Goal: Task Accomplishment & Management: Complete application form

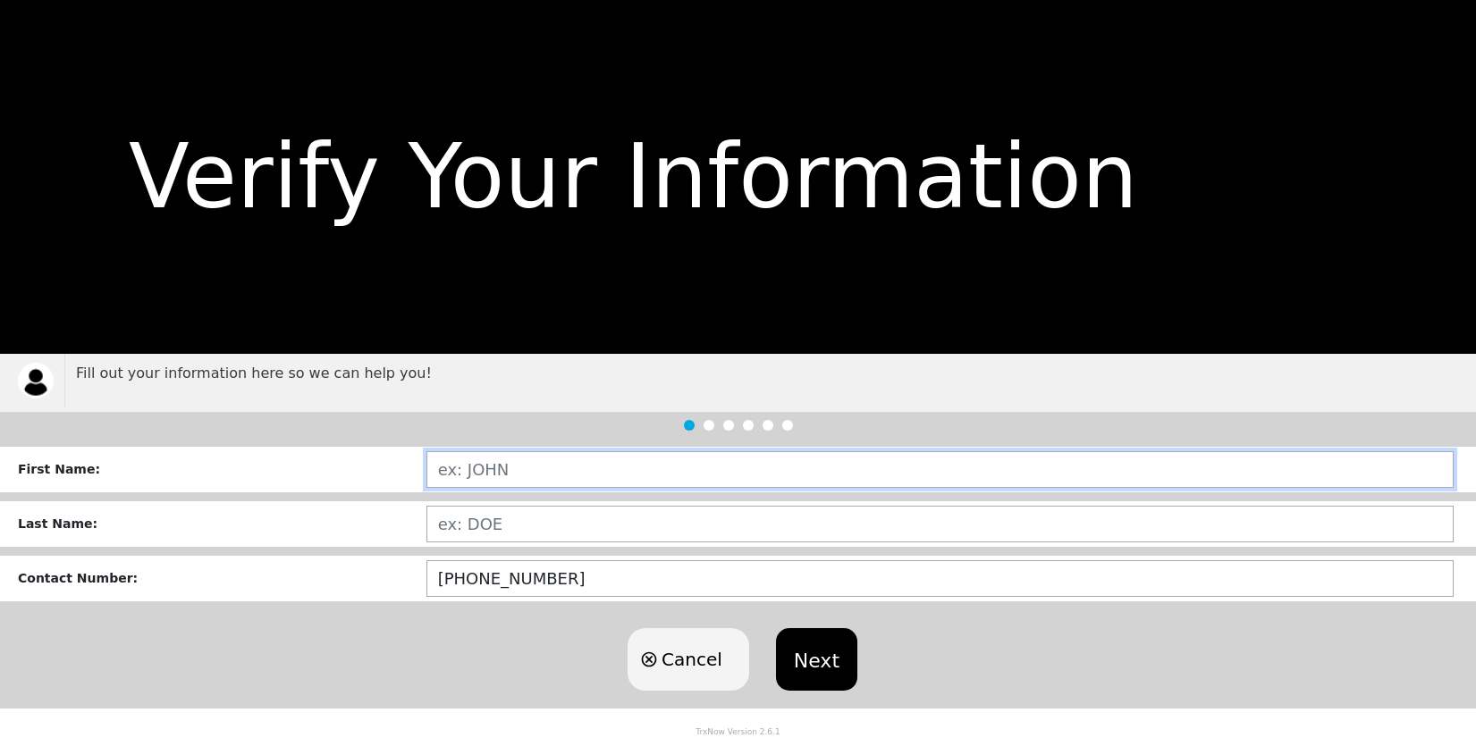
click at [503, 475] on input "text" at bounding box center [939, 469] width 1027 height 37
type input "[PERSON_NAME]"
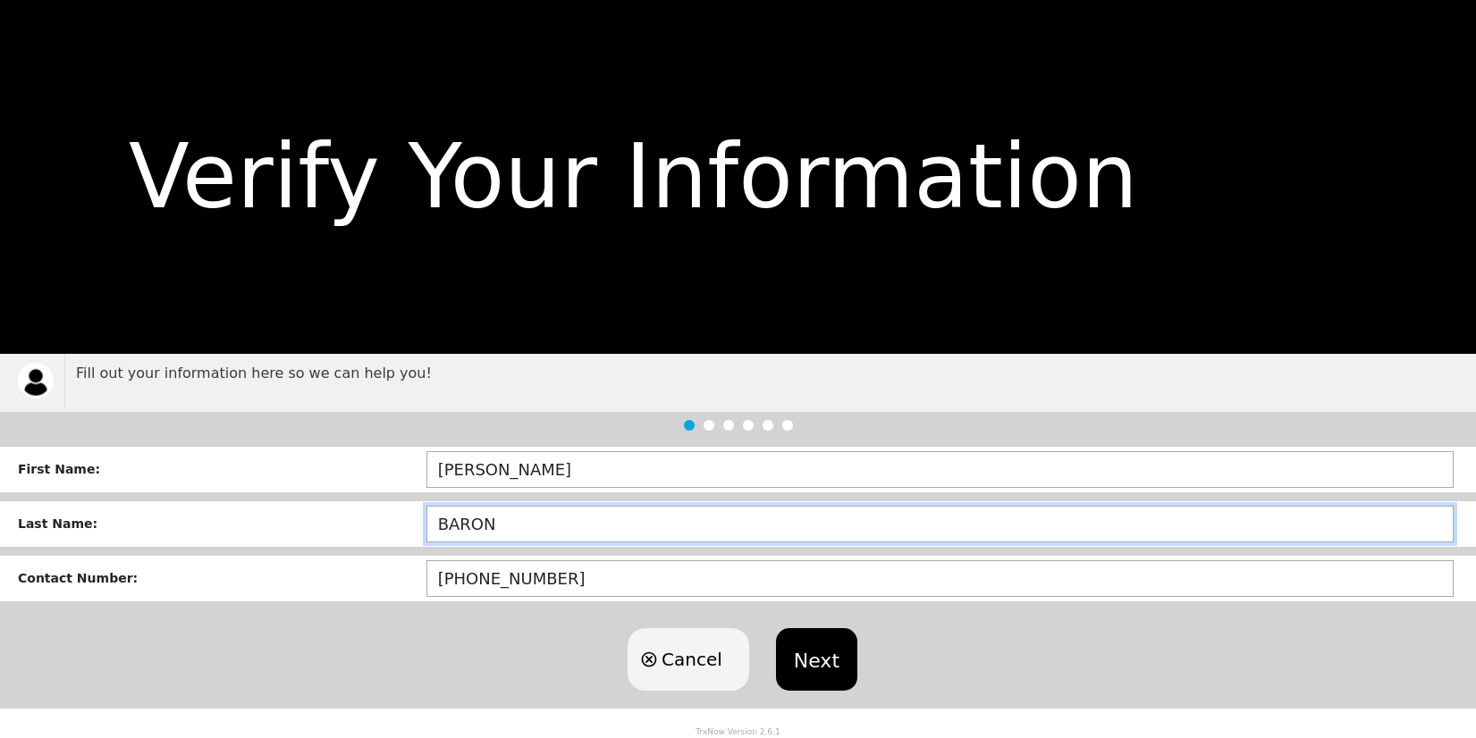
type input "BARON"
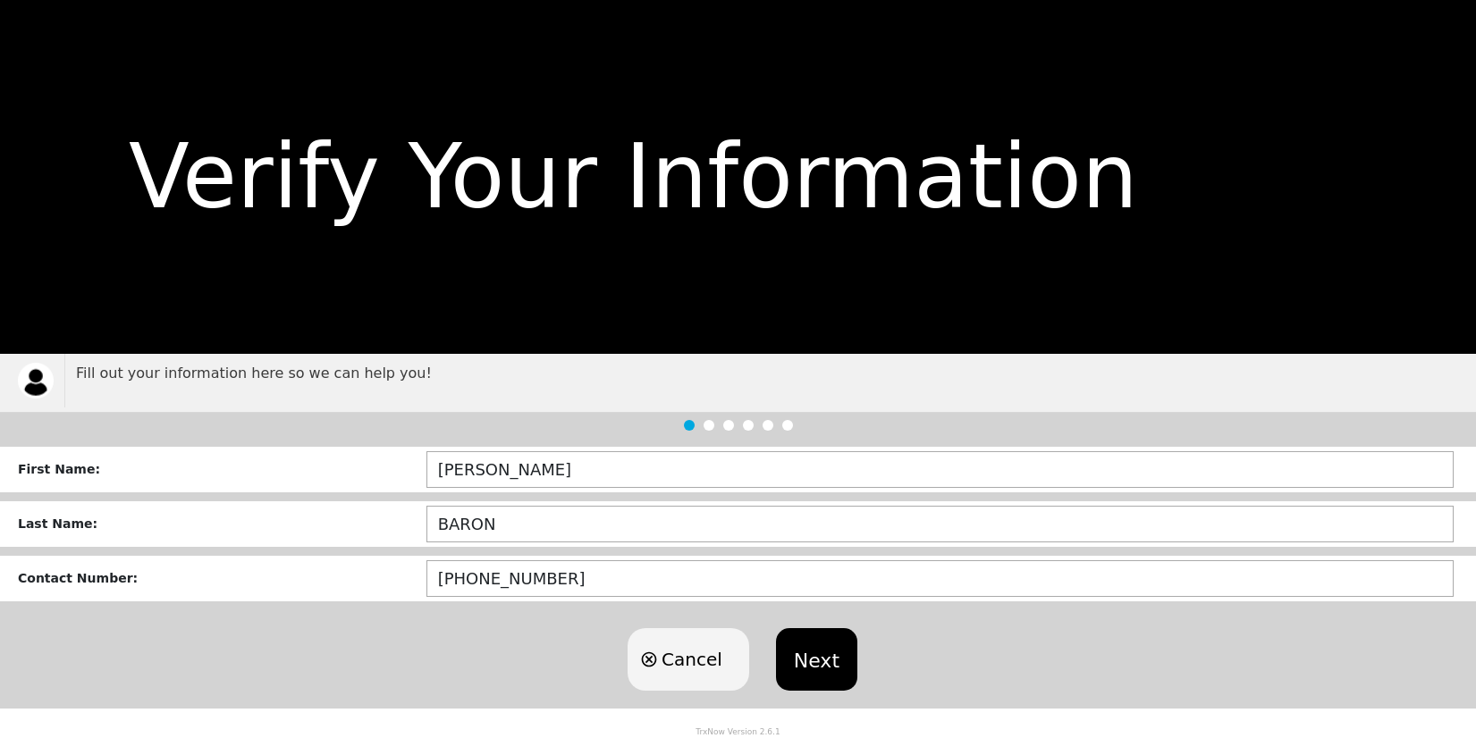
click at [822, 661] on button "Next" at bounding box center [816, 660] width 81 height 63
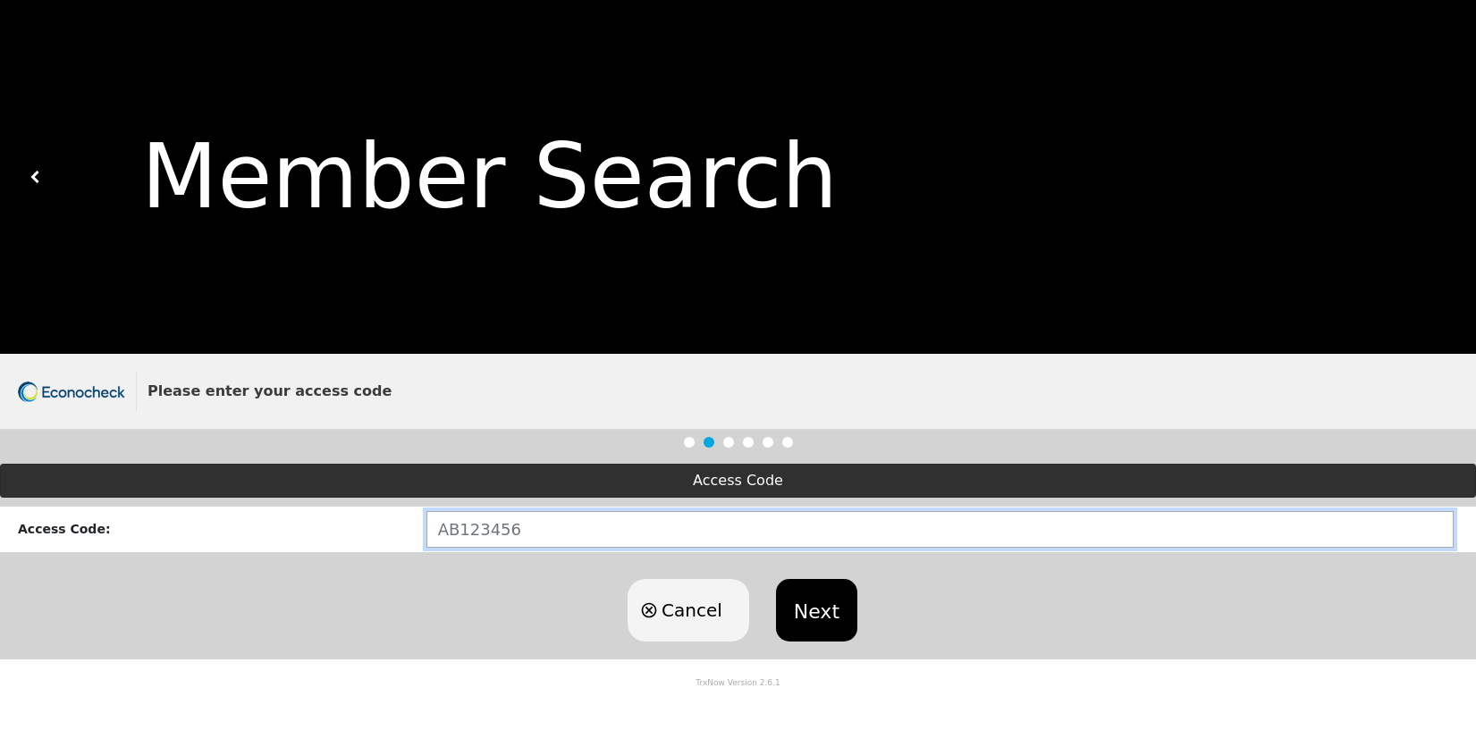
click at [502, 534] on input "text" at bounding box center [939, 529] width 1027 height 37
paste input "UT654275"
type input "UT654275"
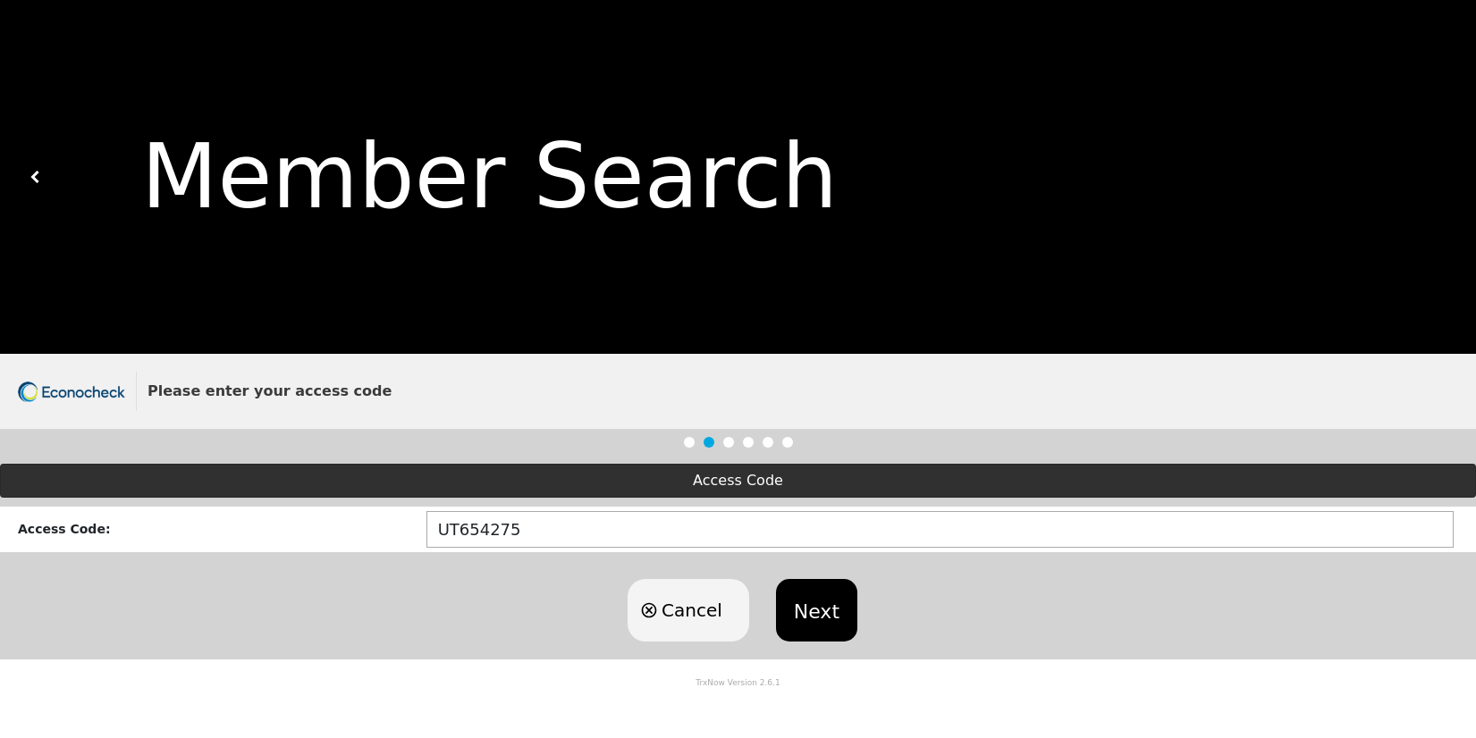
click at [807, 595] on button "Next" at bounding box center [816, 610] width 81 height 63
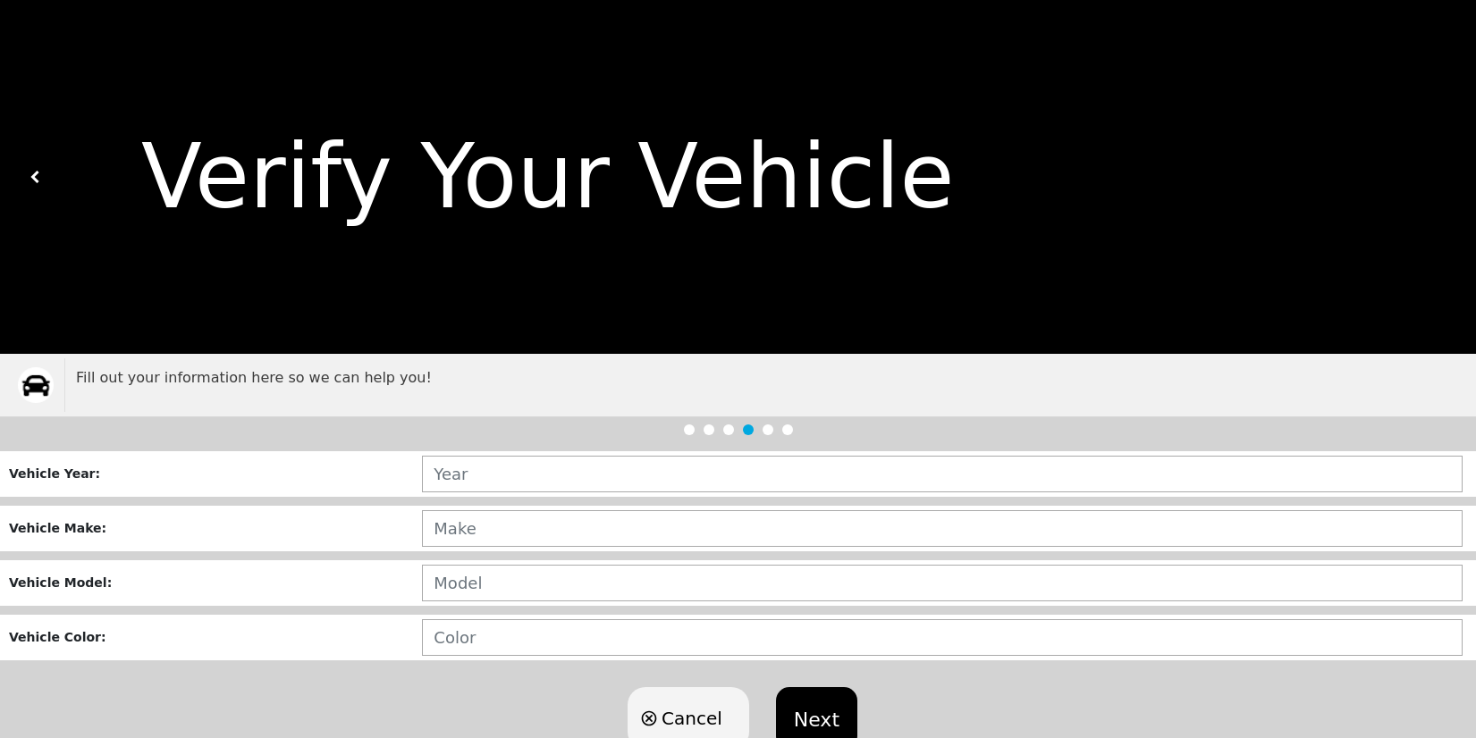
scroll to position [59, 0]
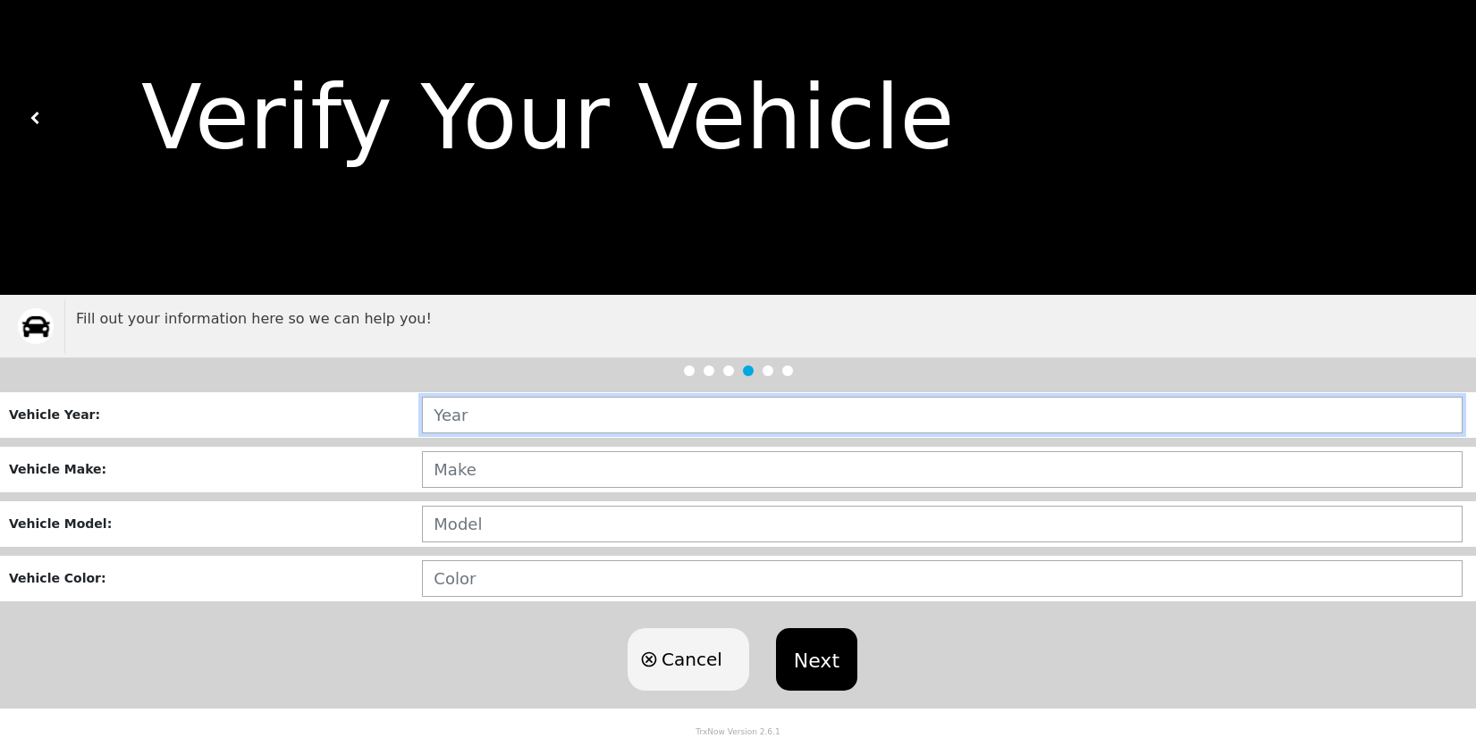
click at [621, 419] on input "text" at bounding box center [942, 415] width 1041 height 37
type input "2021"
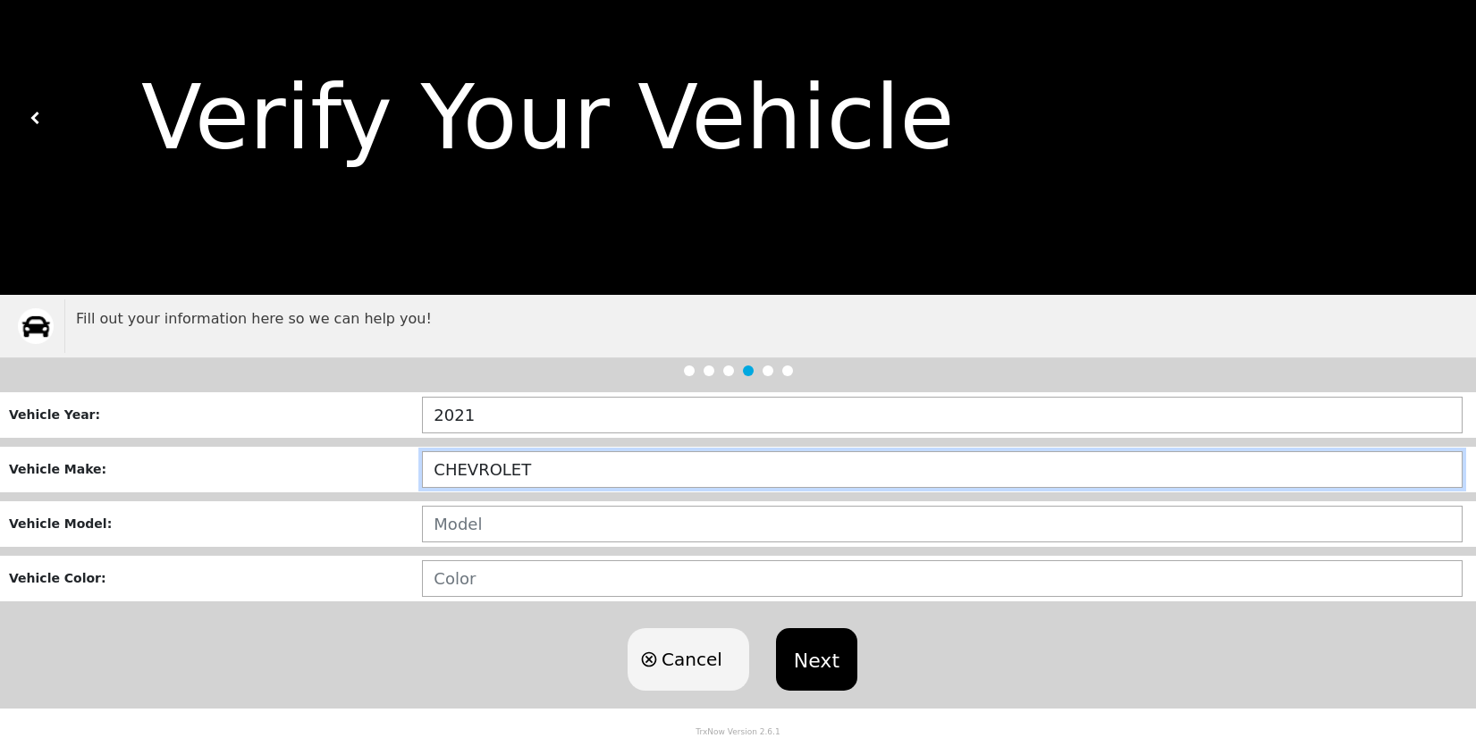
type input "CHEVROLET"
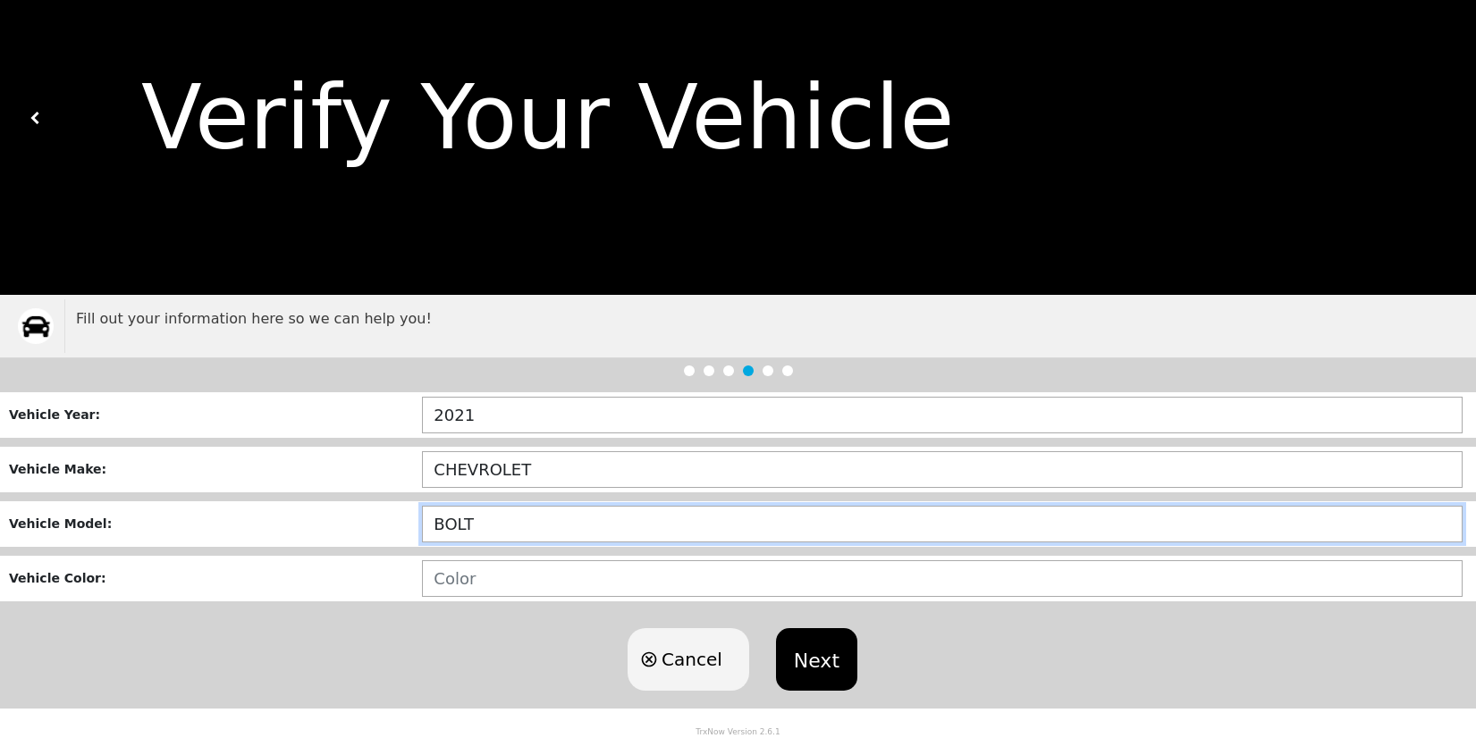
type input "BOLT"
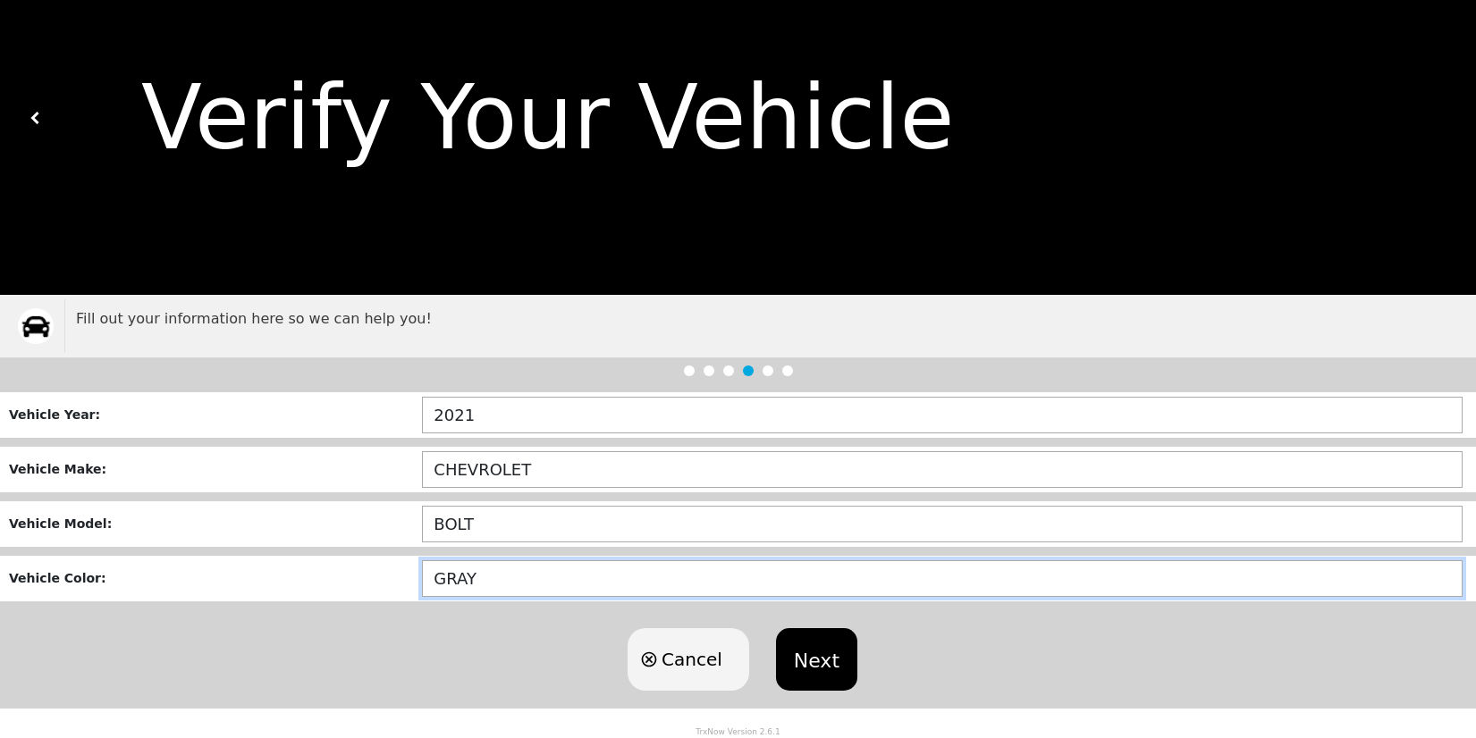
type input "GRAY"
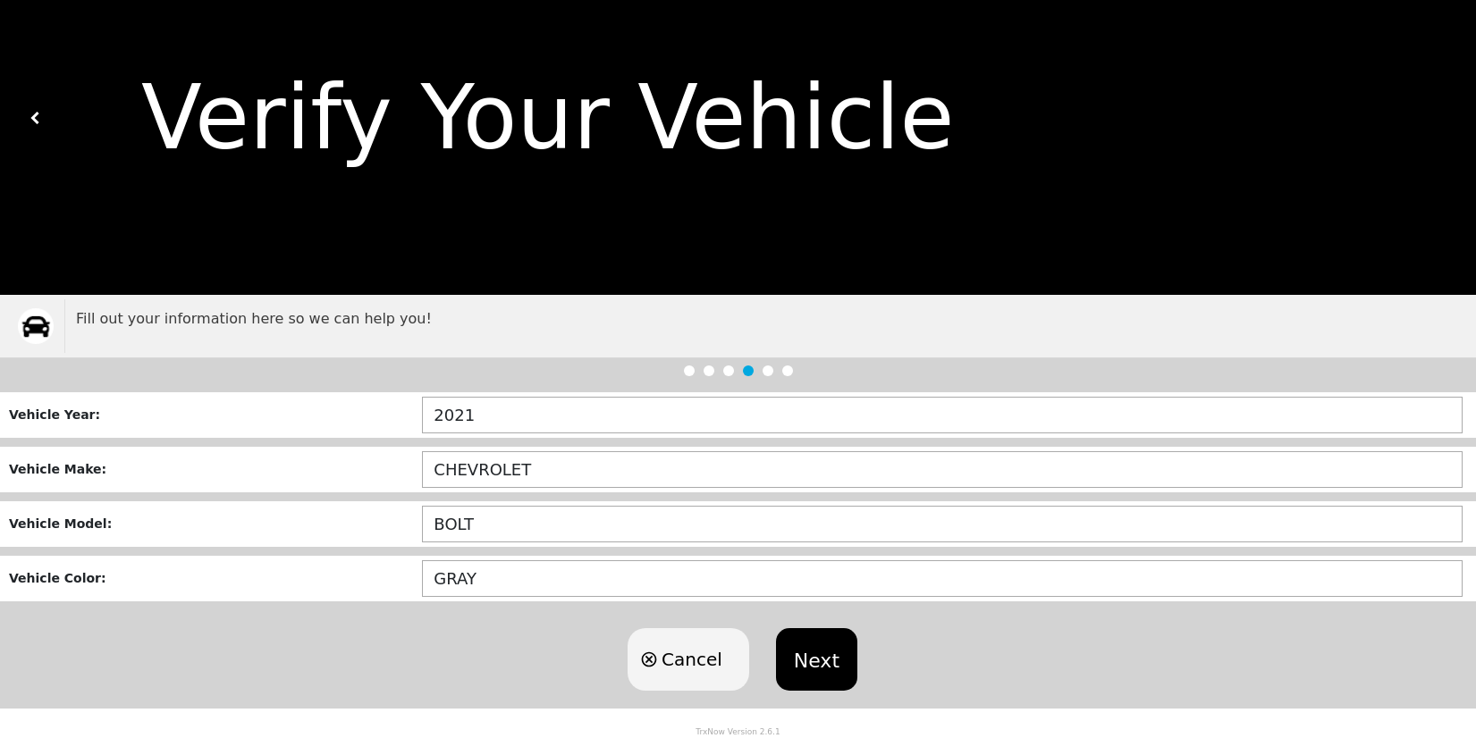
click at [814, 671] on button "Next" at bounding box center [816, 660] width 81 height 63
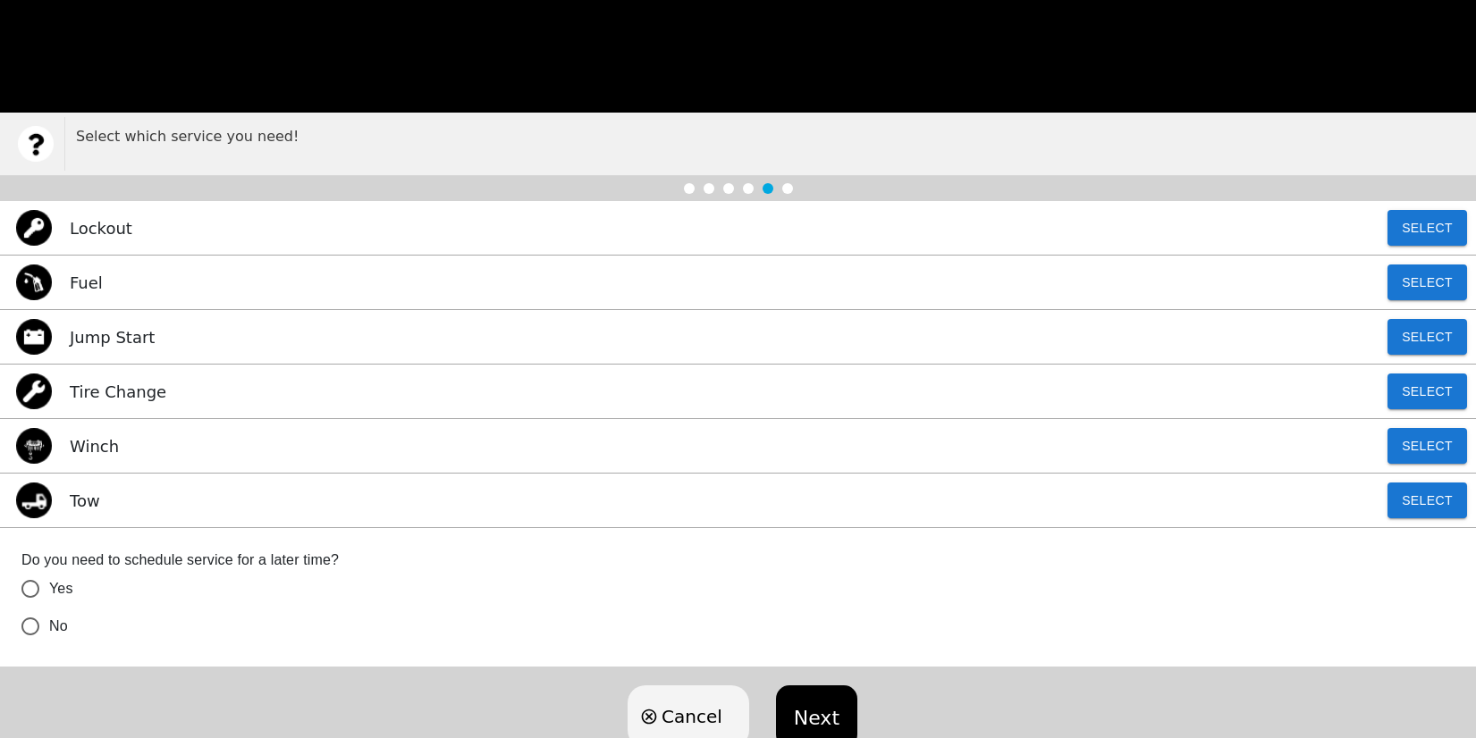
scroll to position [244, 0]
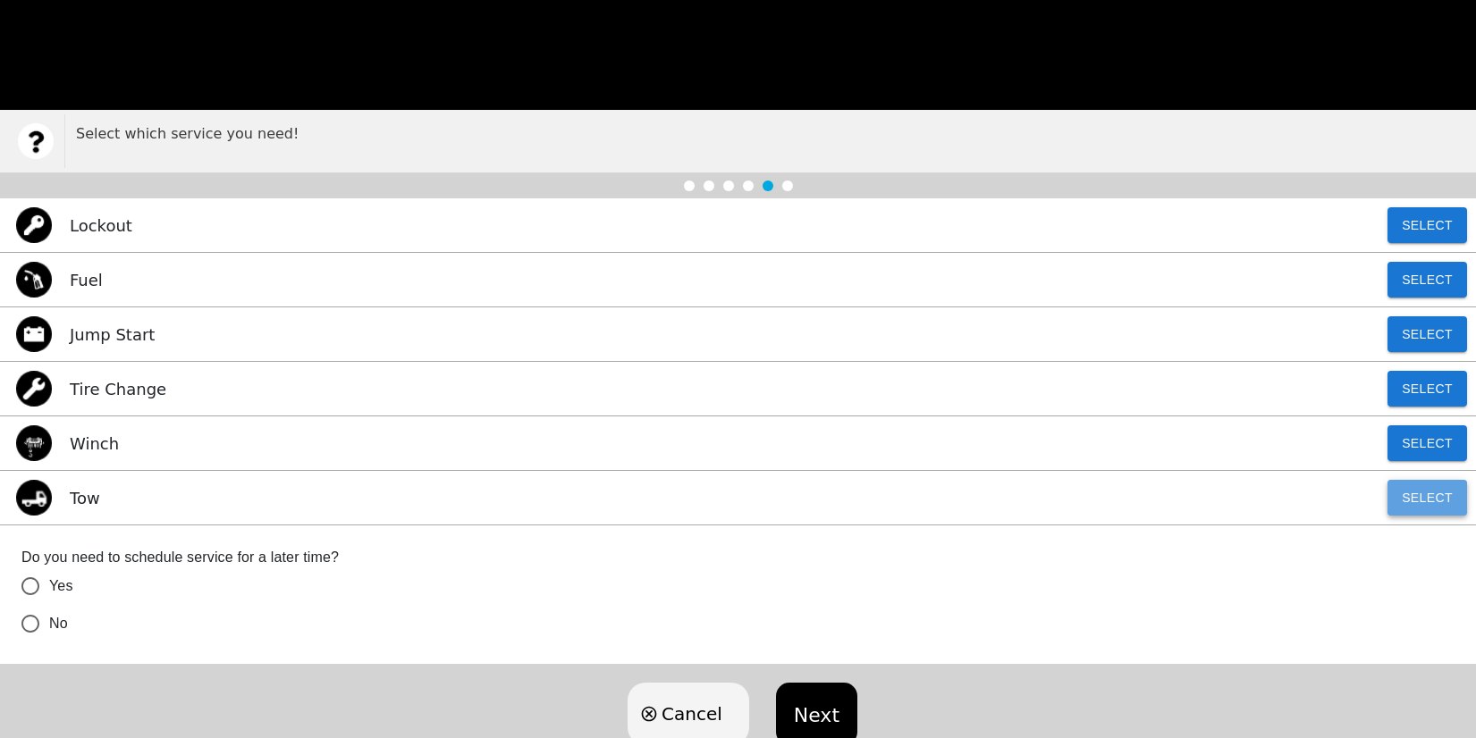
click at [1405, 502] on button "Select" at bounding box center [1428, 498] width 80 height 36
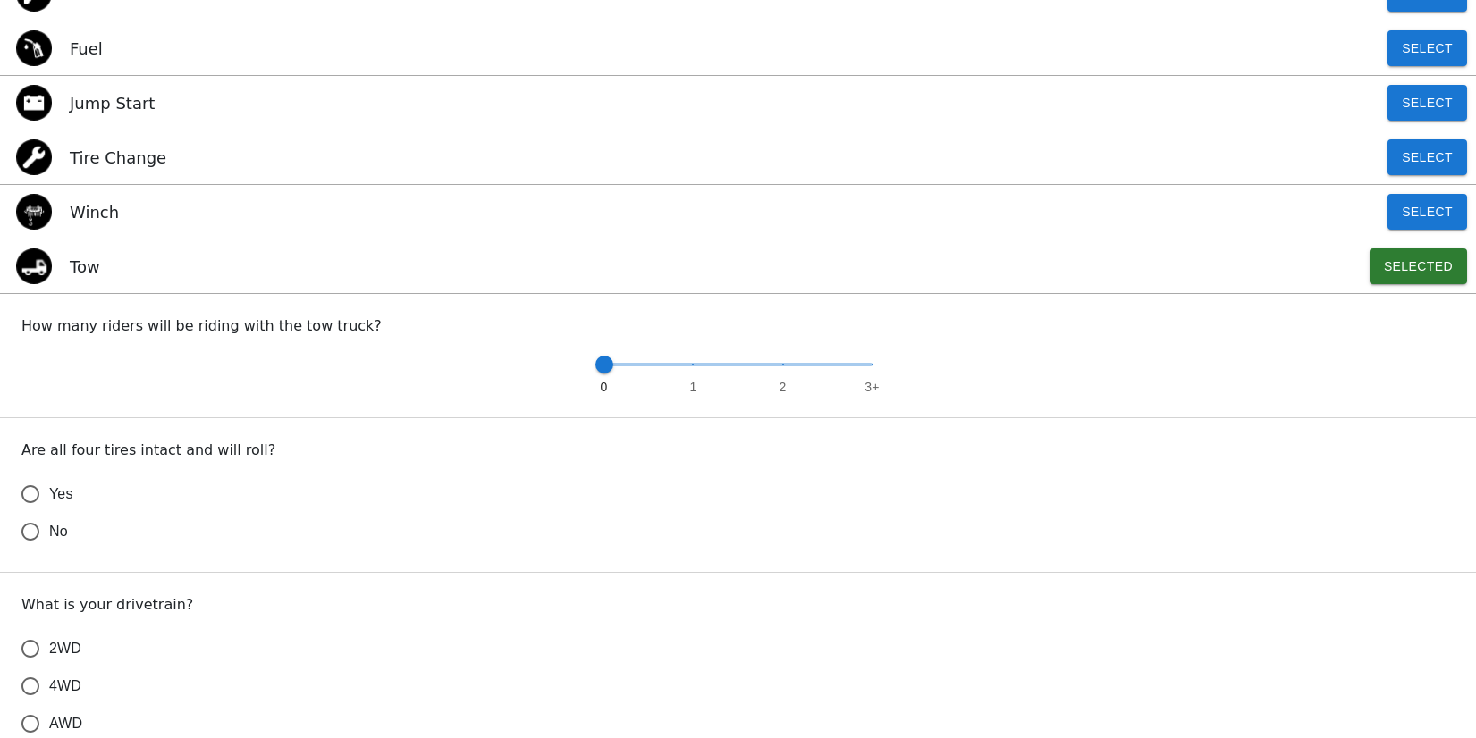
scroll to position [498, 0]
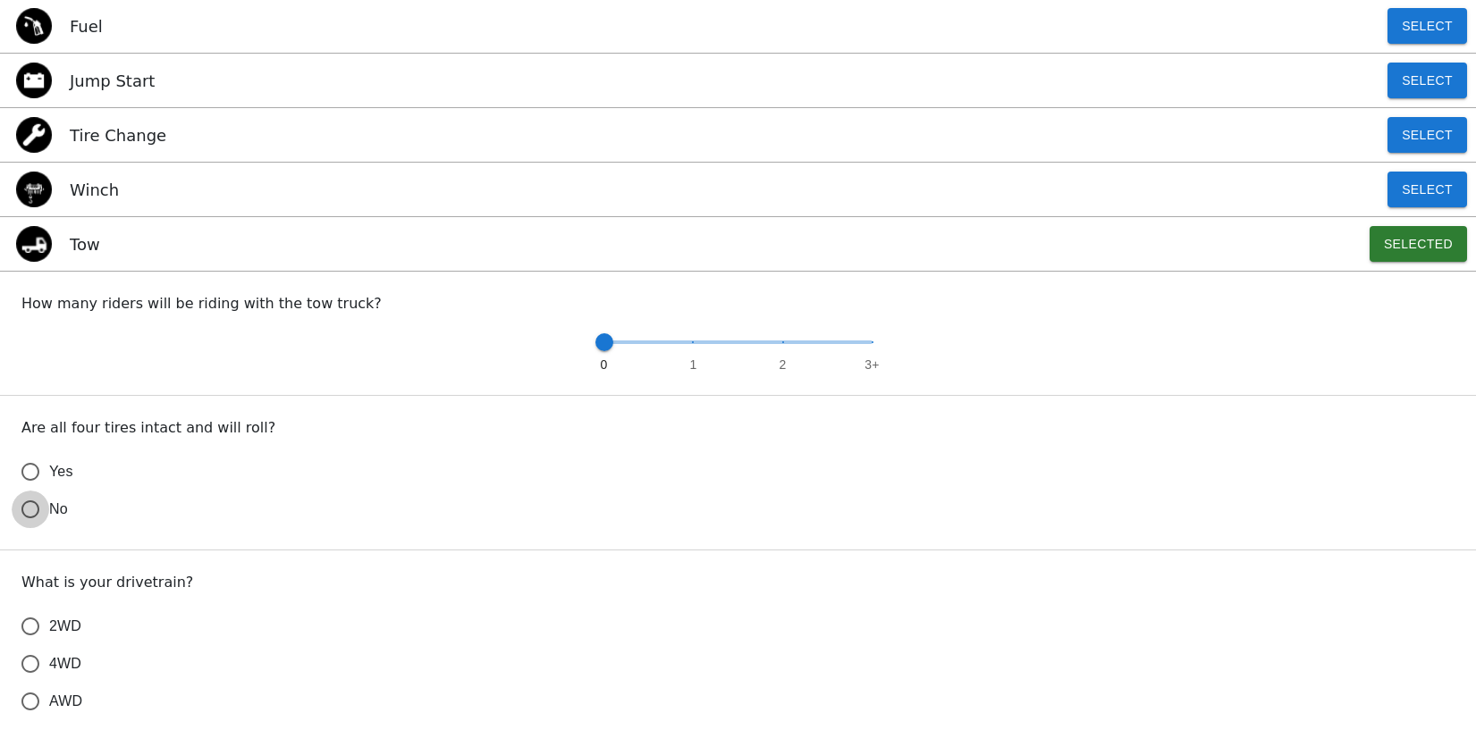
click at [27, 502] on input "No" at bounding box center [31, 510] width 38 height 38
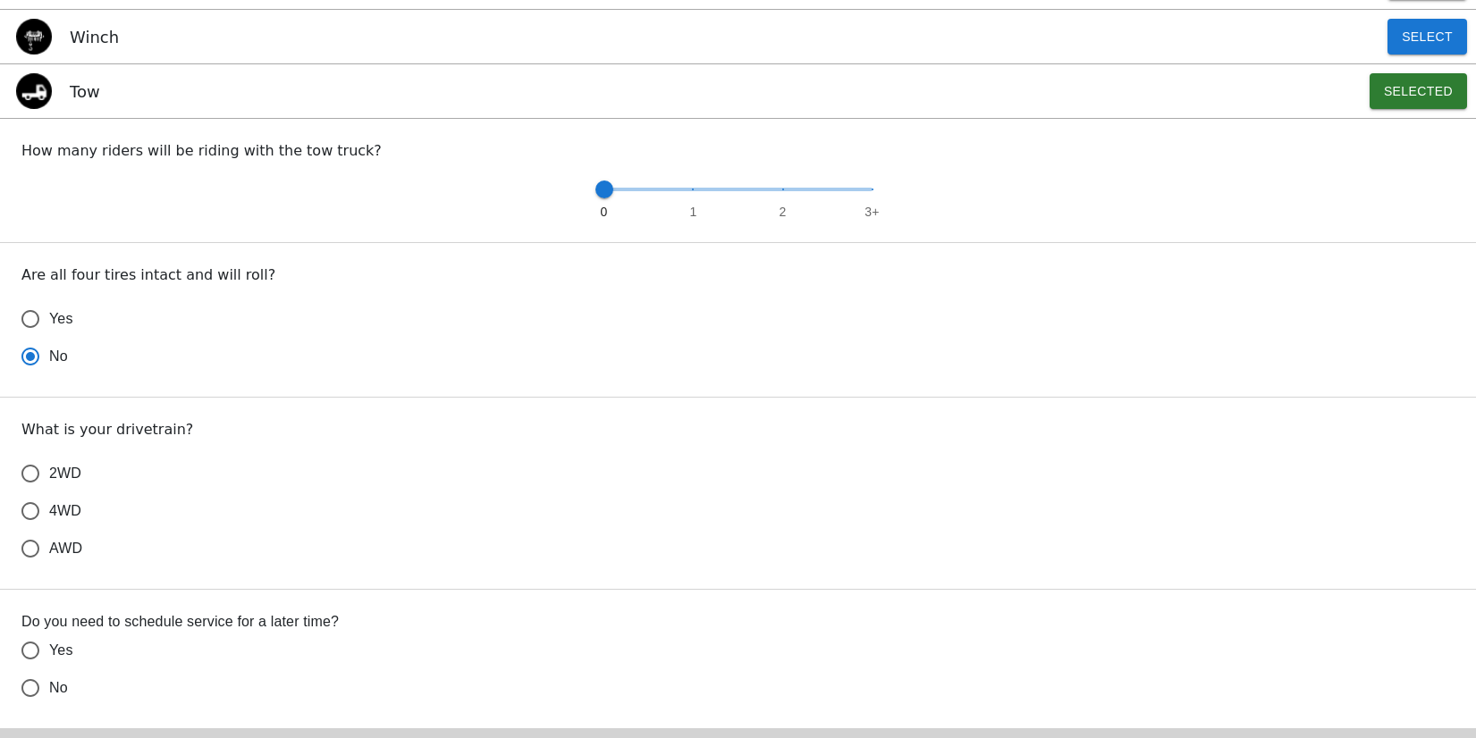
scroll to position [754, 0]
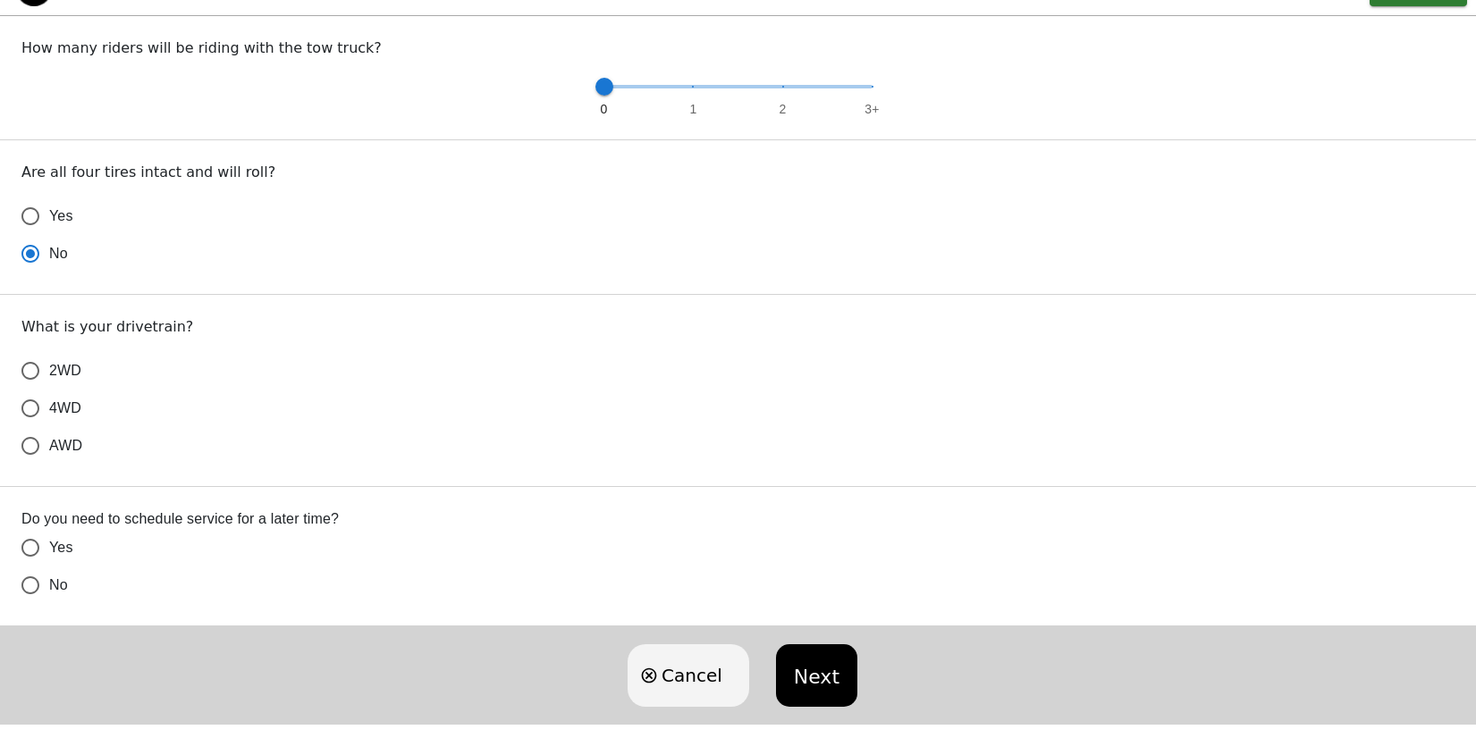
radio input "true"
click at [30, 367] on input "2WD" at bounding box center [31, 371] width 38 height 38
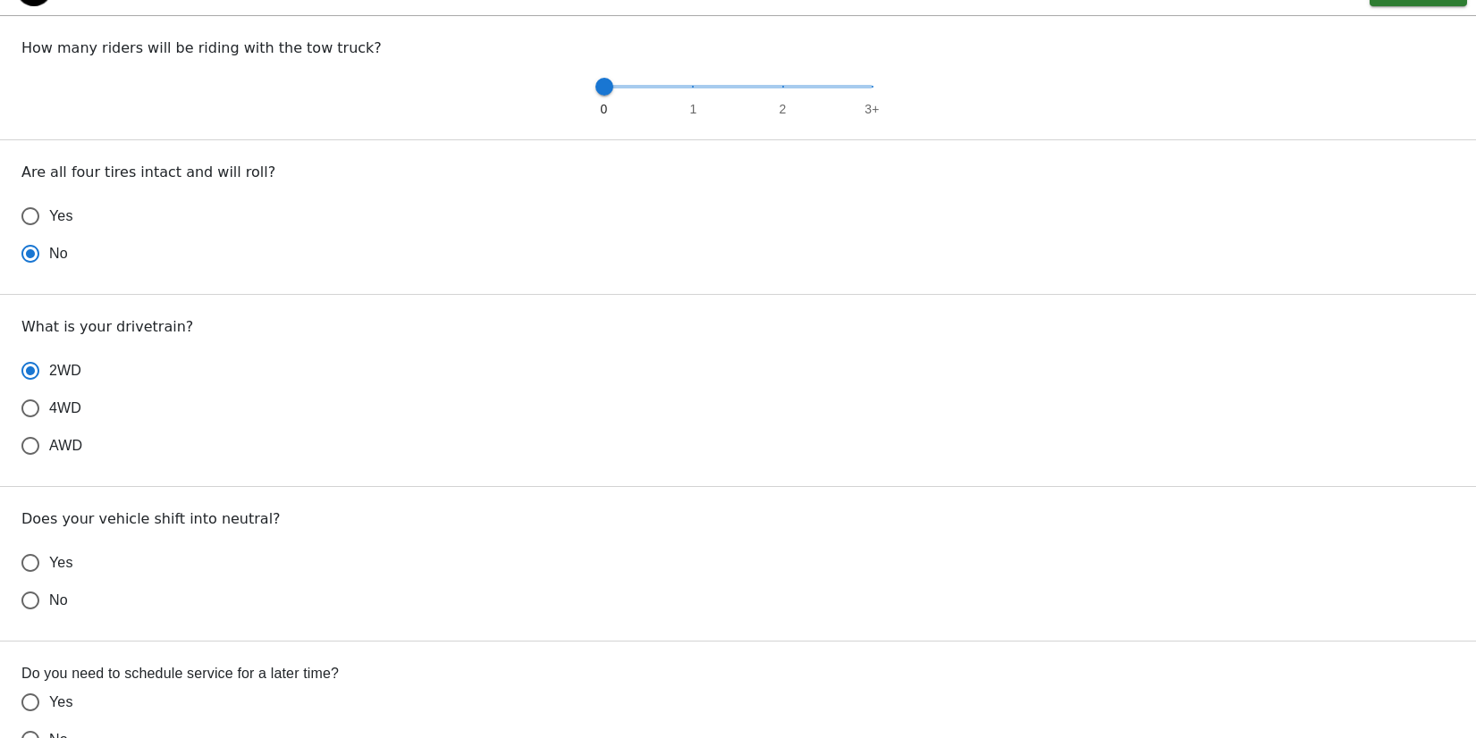
scroll to position [924, 0]
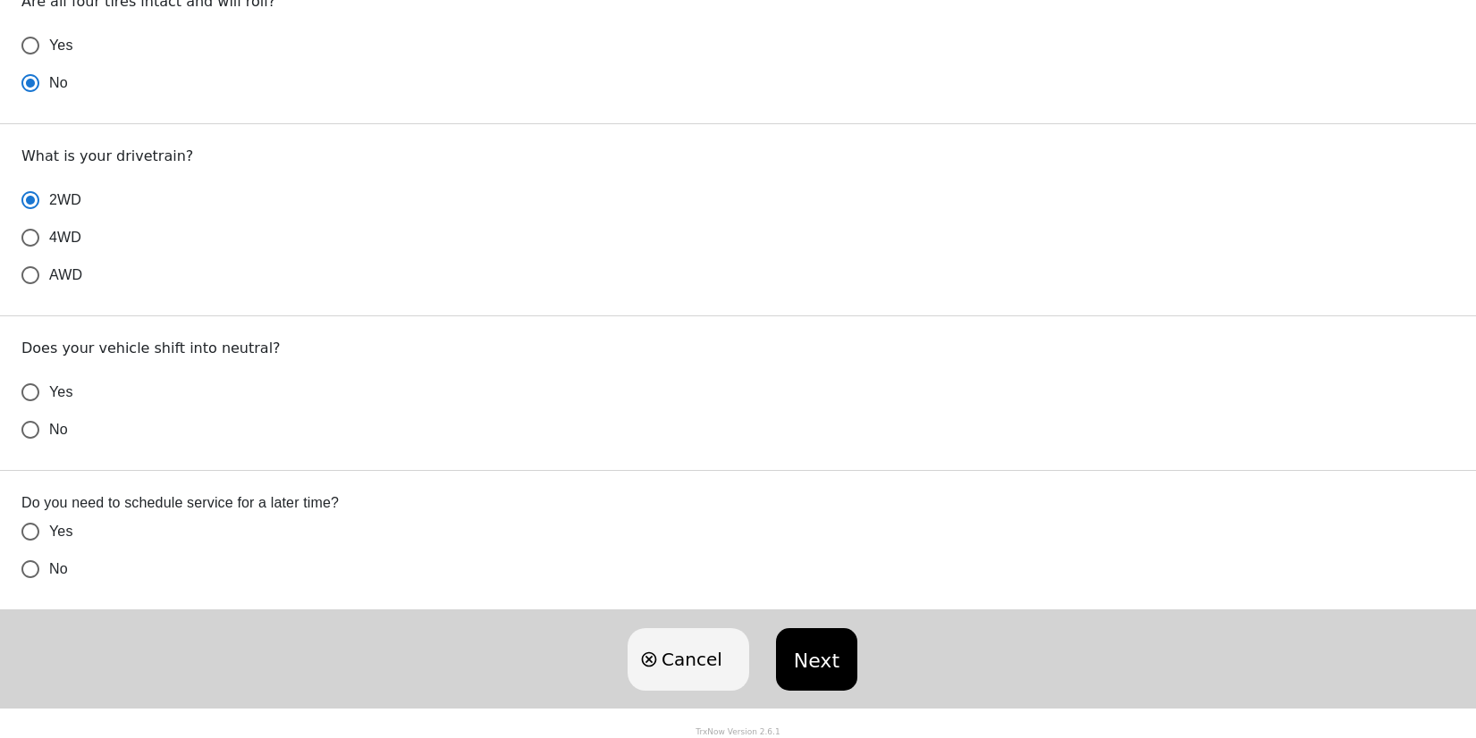
radio input "true"
click at [31, 393] on input "Yes" at bounding box center [31, 393] width 38 height 38
radio input "false"
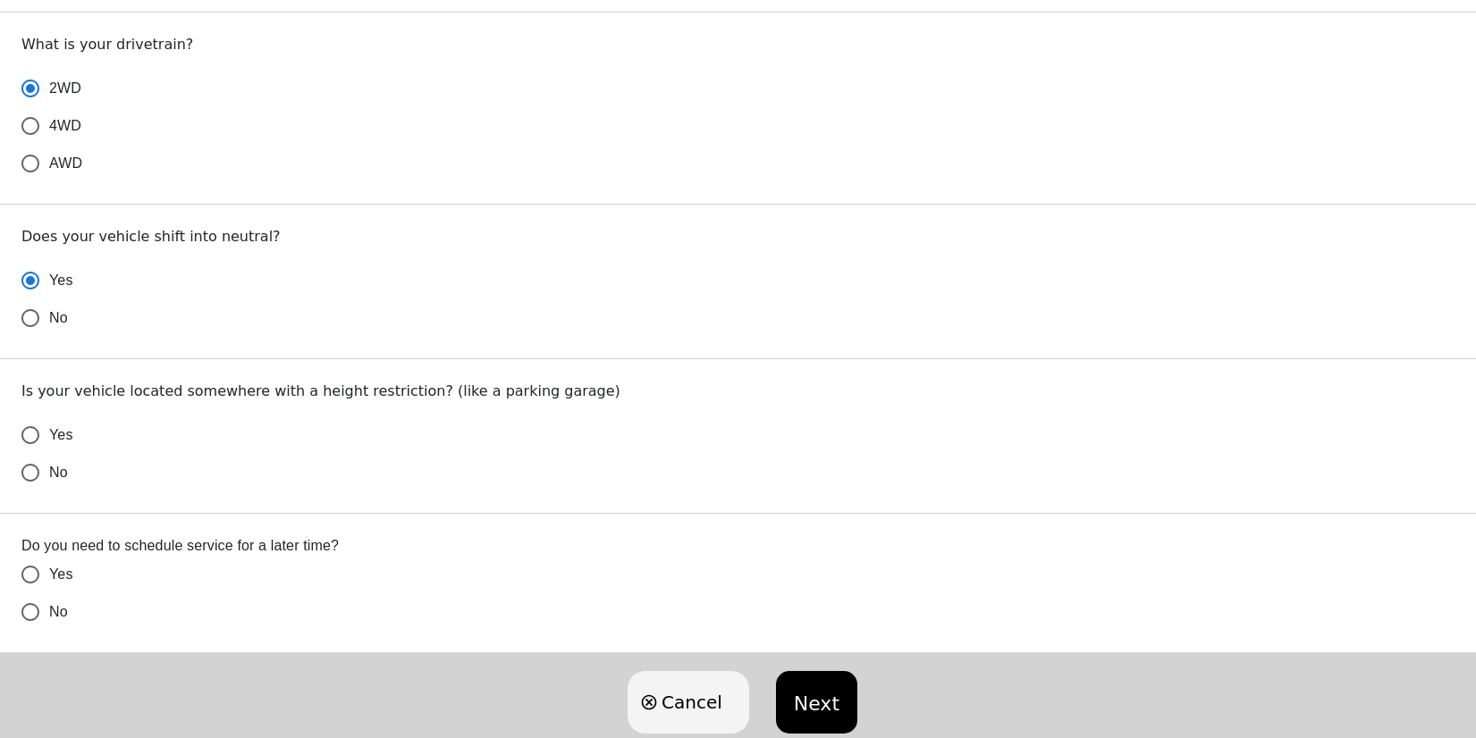
scroll to position [1079, 0]
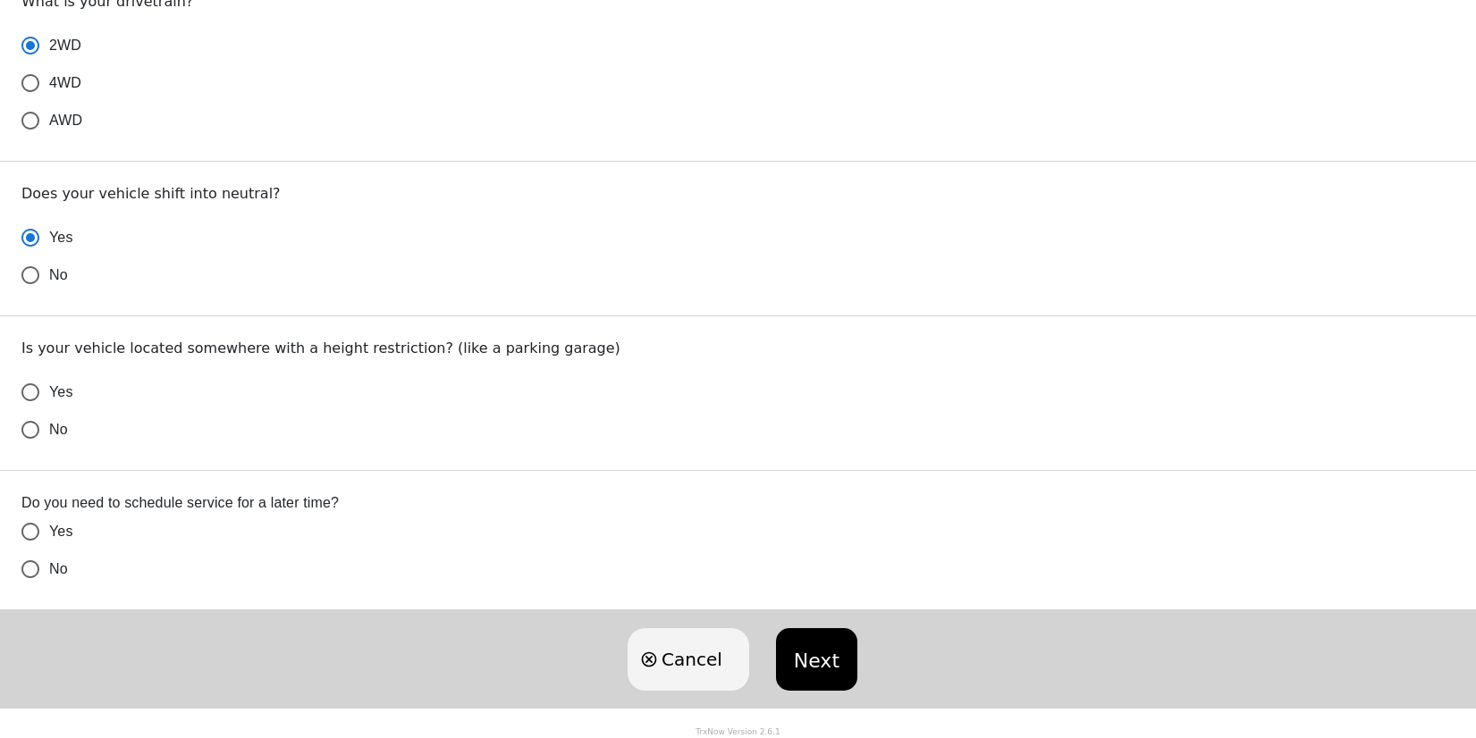
radio input "true"
click at [30, 434] on input "No" at bounding box center [31, 430] width 38 height 38
radio input "false"
radio input "true"
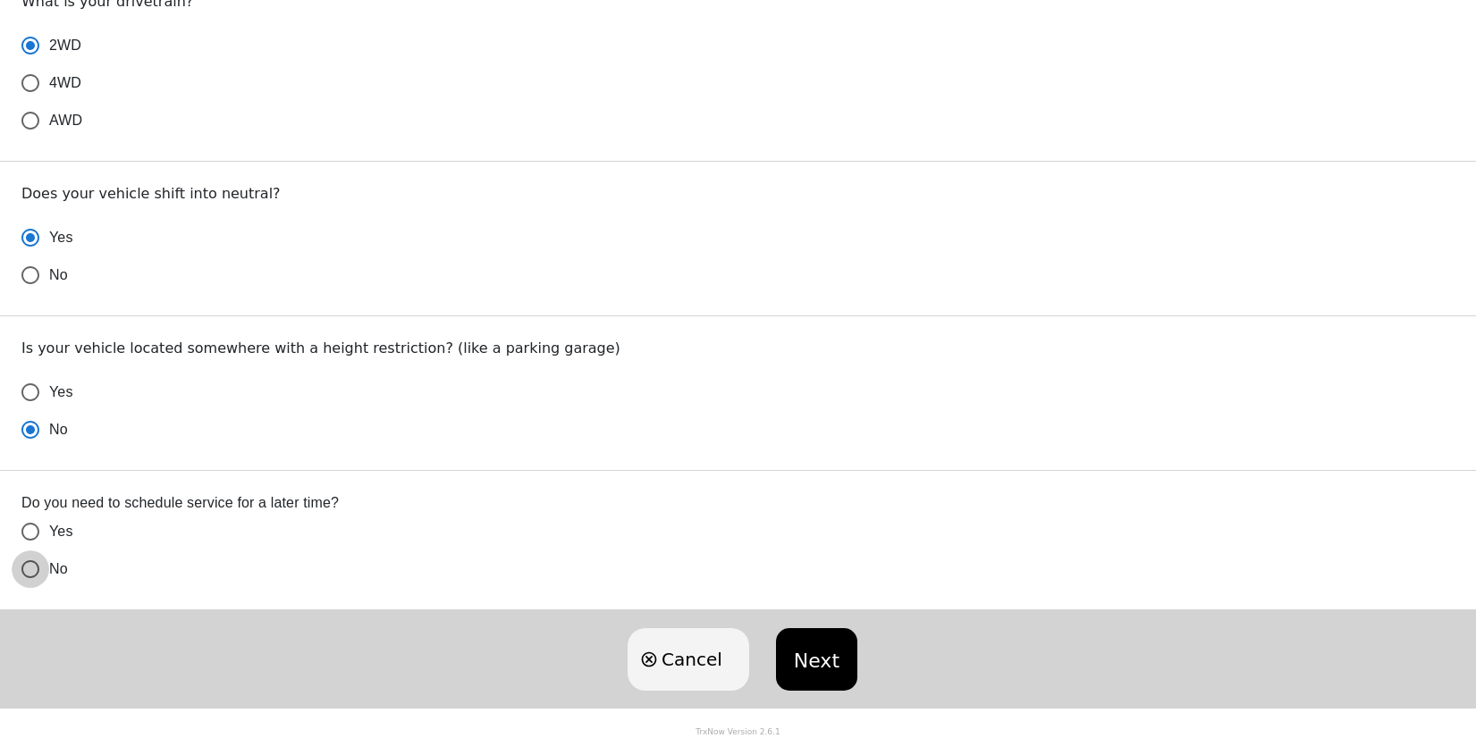
click at [32, 568] on input "No" at bounding box center [31, 570] width 38 height 38
radio input "false"
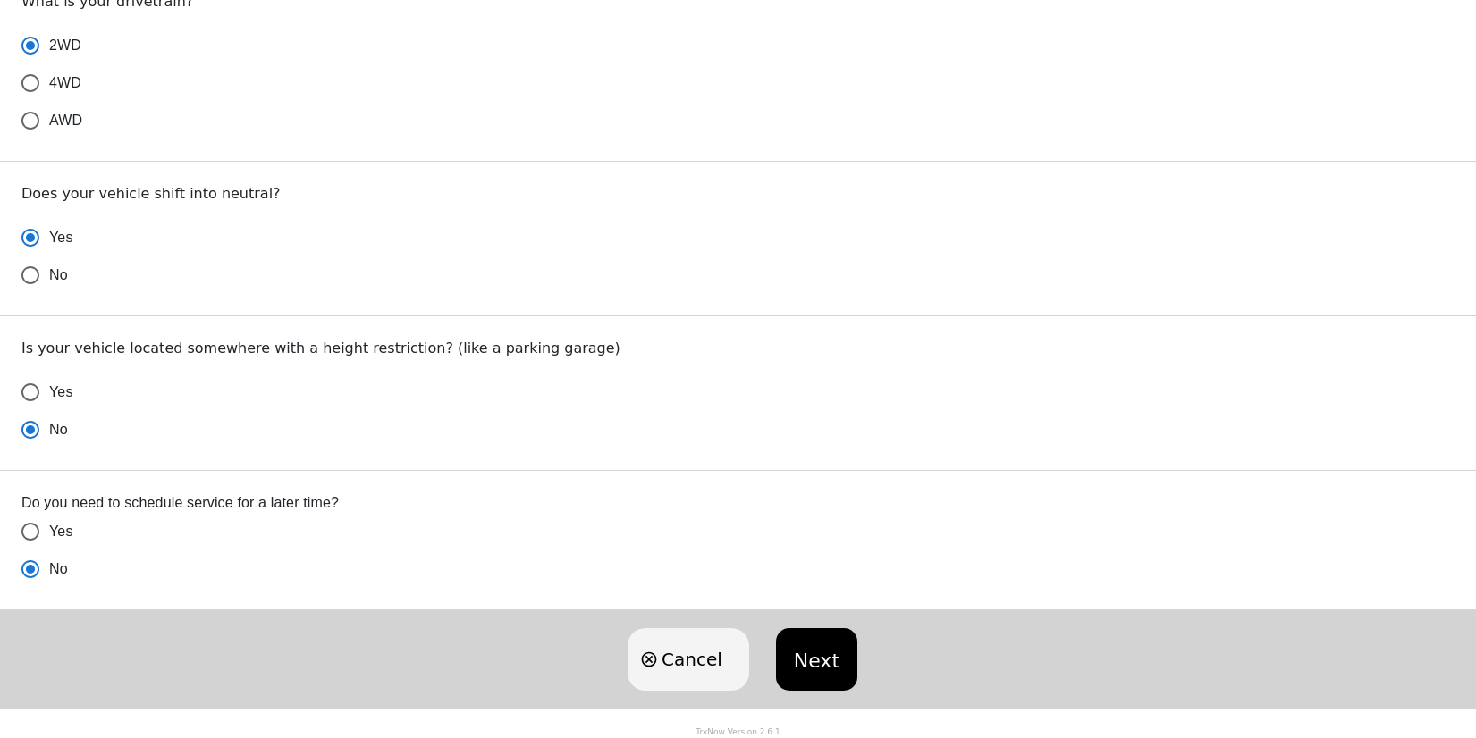
radio input "true"
click at [809, 656] on button "Next" at bounding box center [816, 660] width 81 height 63
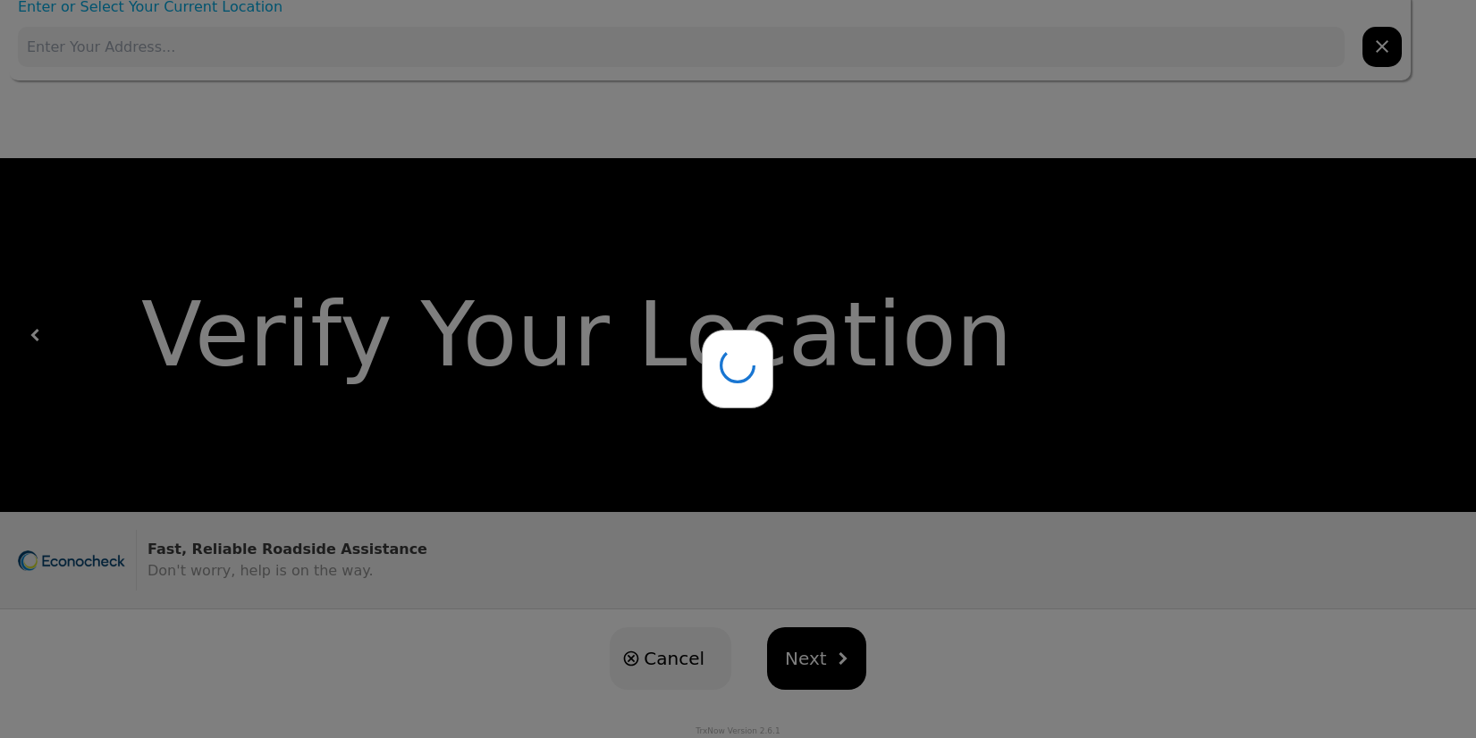
scroll to position [0, 0]
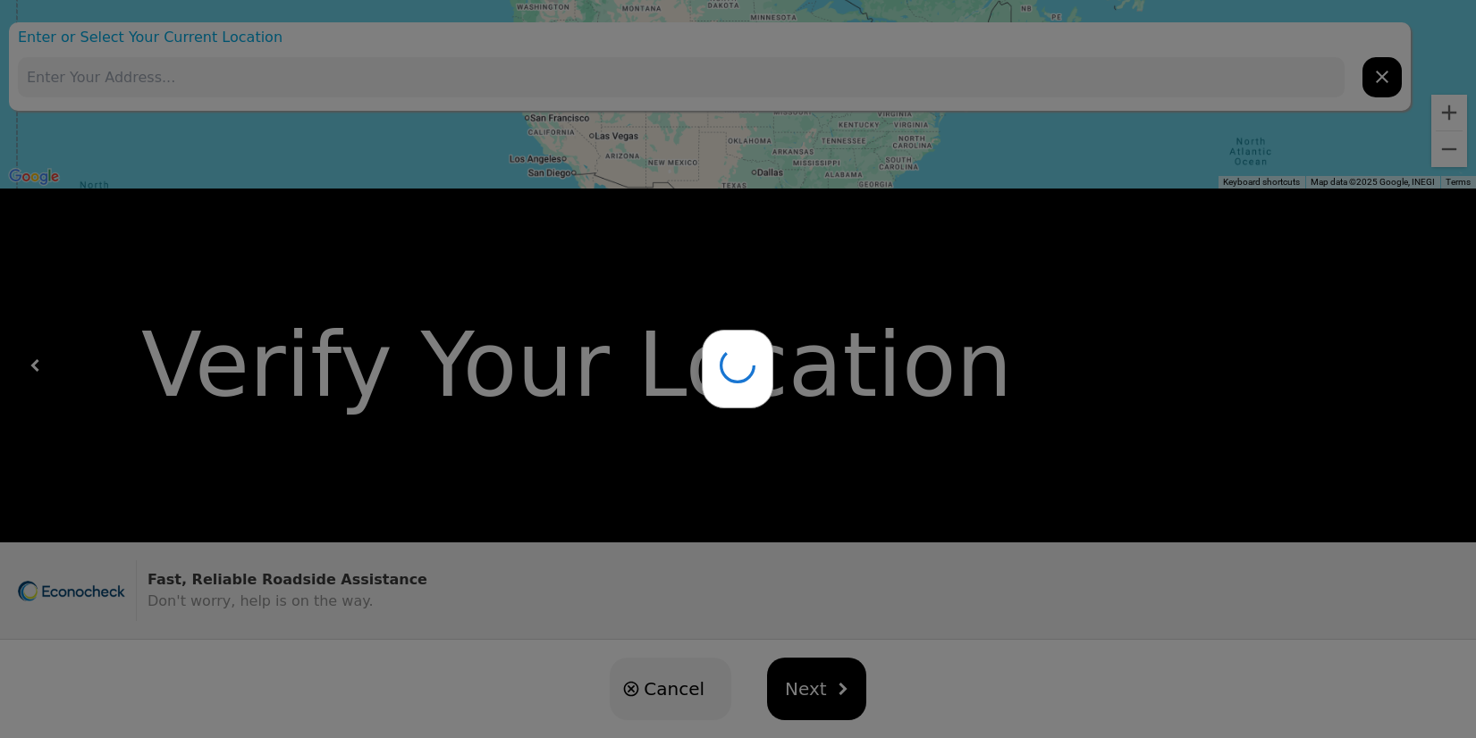
type input "[STREET_ADDRESS]"
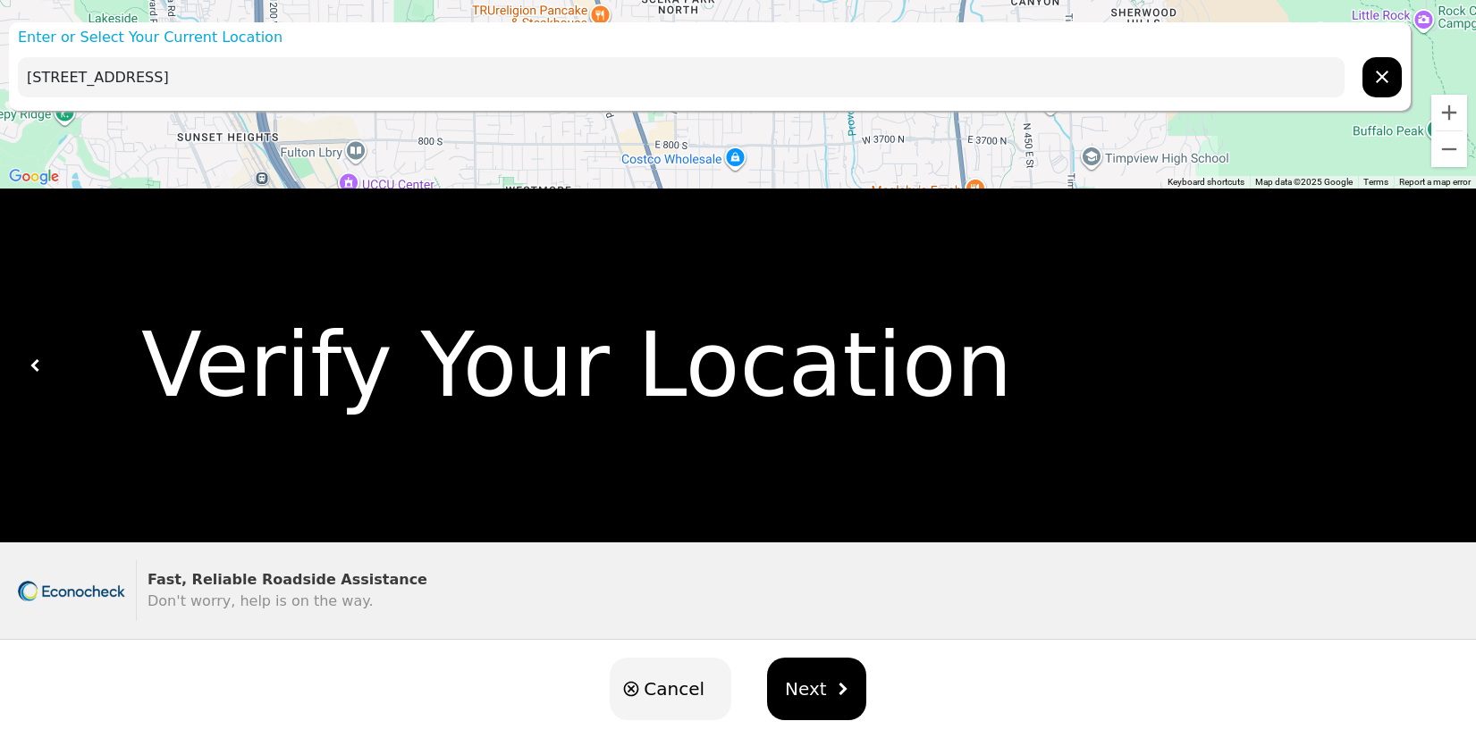
scroll to position [30, 0]
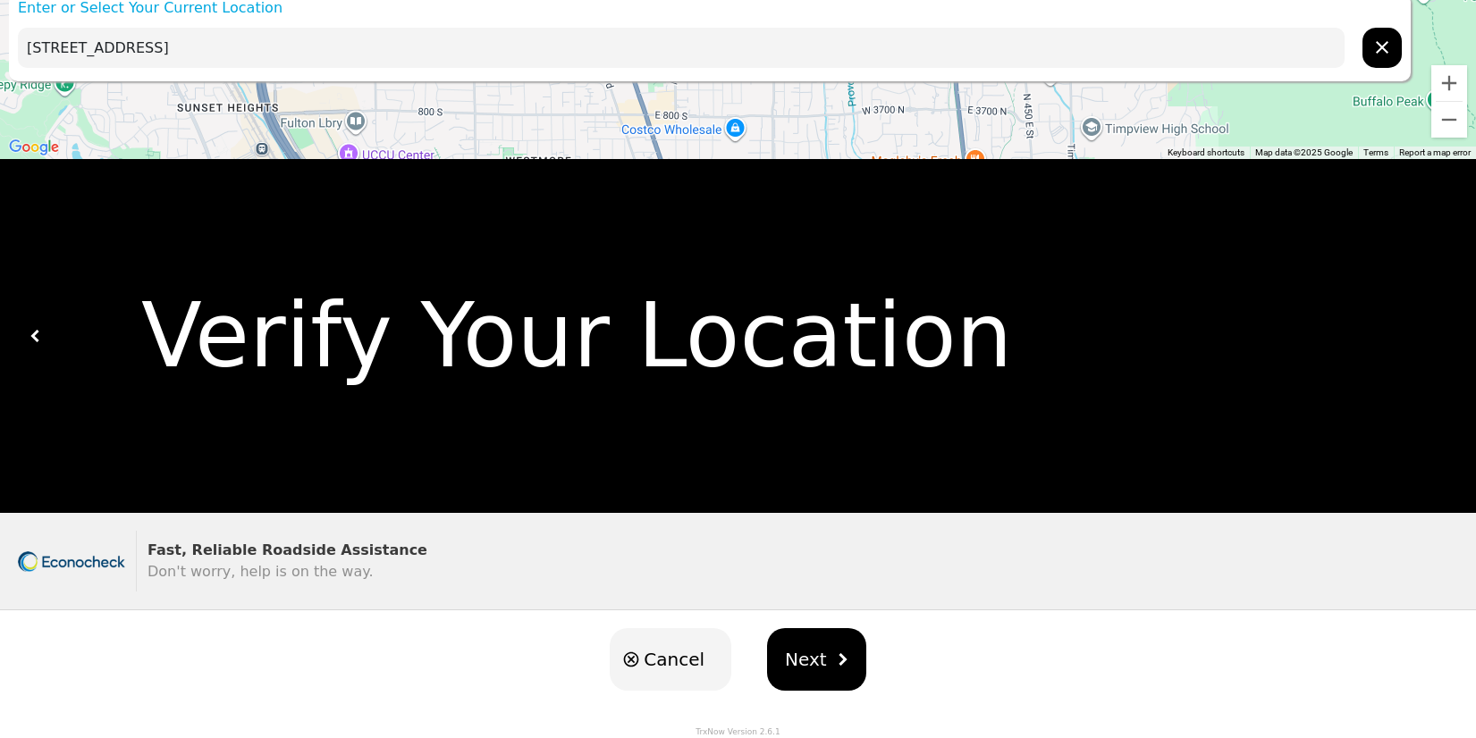
click at [821, 660] on button "Next" at bounding box center [816, 660] width 99 height 63
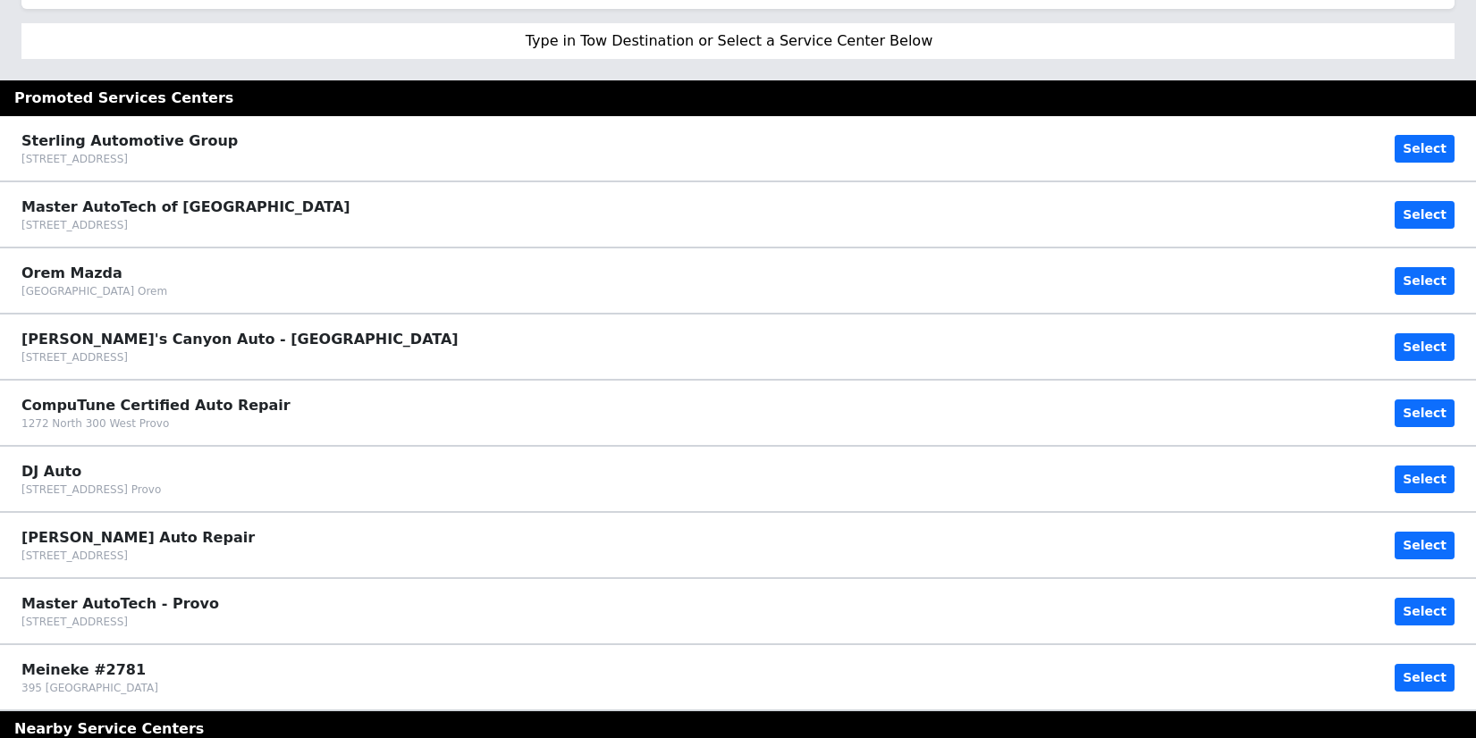
scroll to position [0, 0]
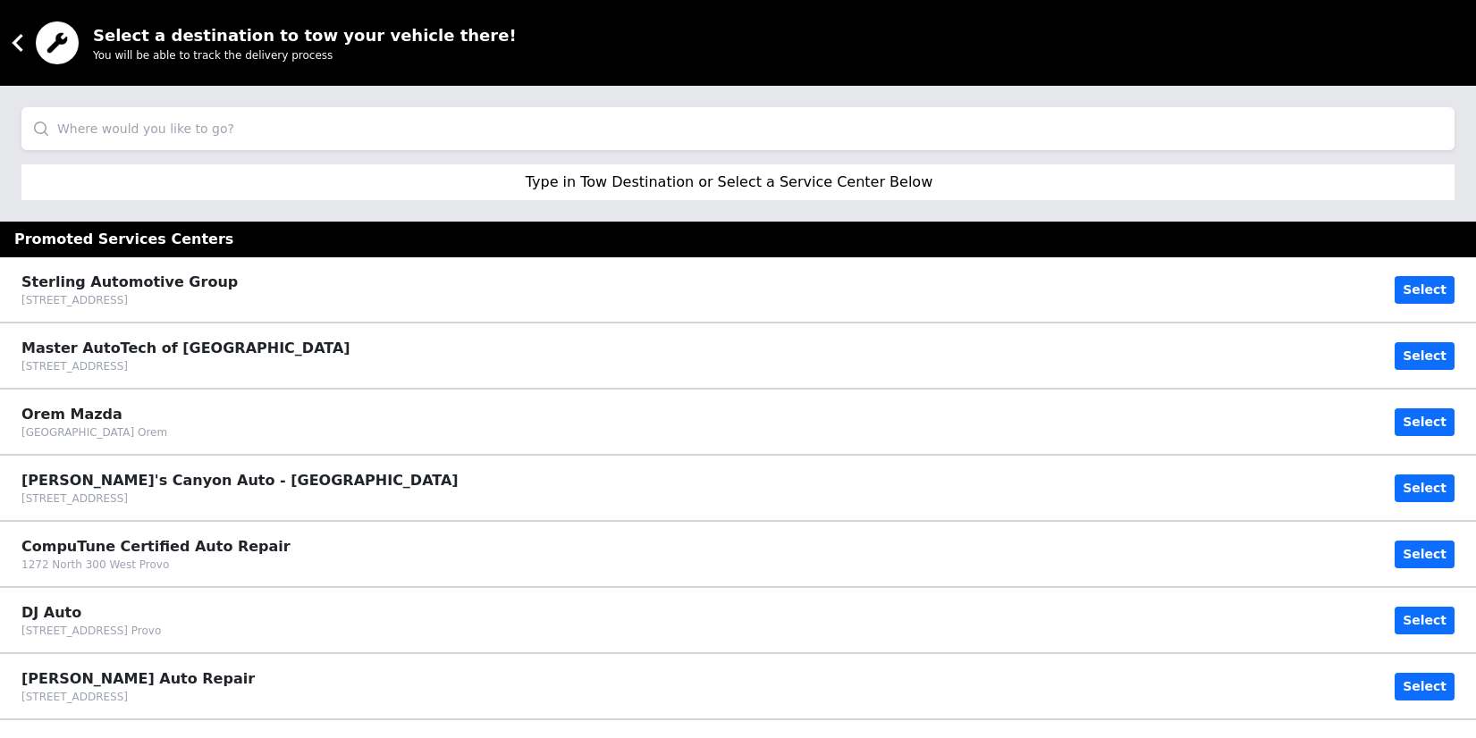
click at [91, 115] on input "search" at bounding box center [737, 128] width 1433 height 43
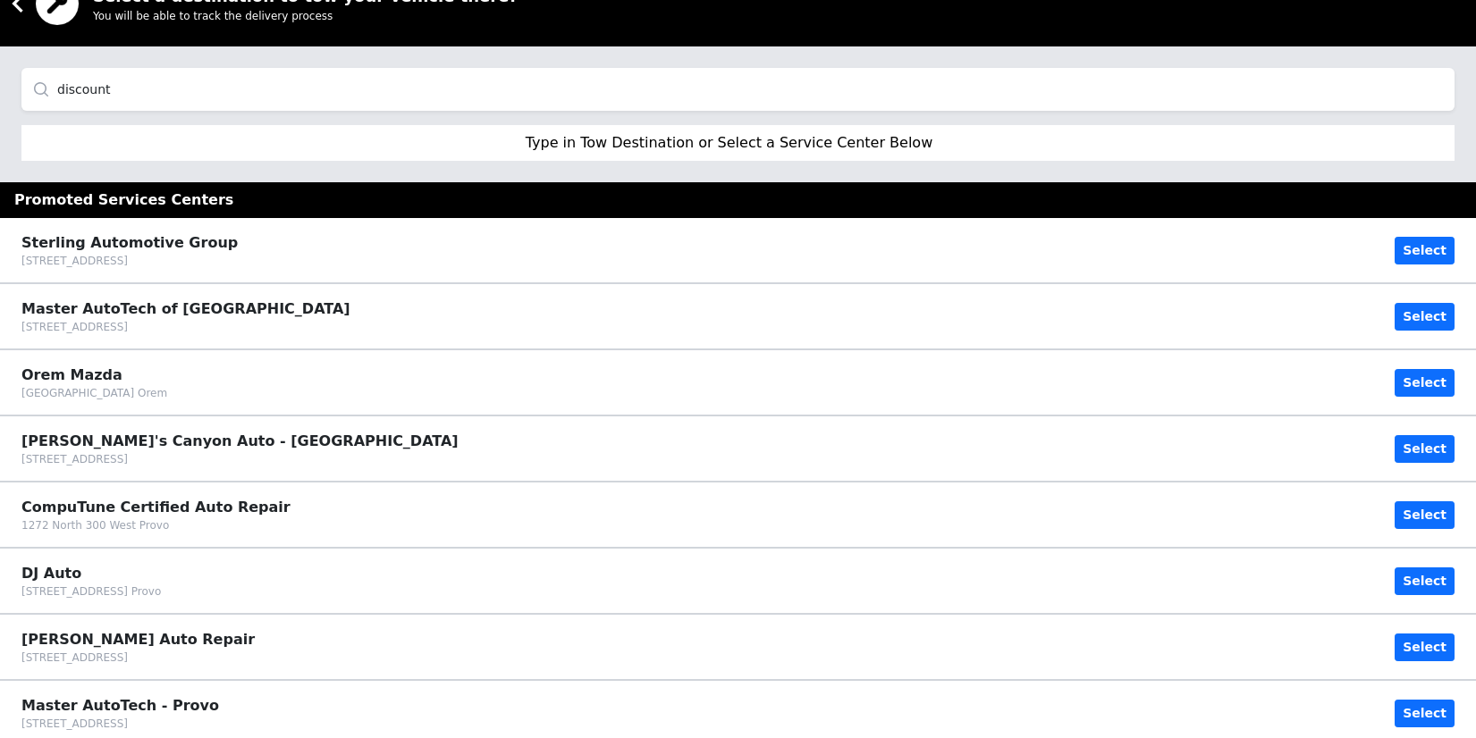
click at [653, 142] on p "Type in Tow Destination or Select a Service Center Below" at bounding box center [730, 142] width 408 height 21
click at [591, 95] on input "discount" at bounding box center [737, 89] width 1433 height 43
type input "discount tire"
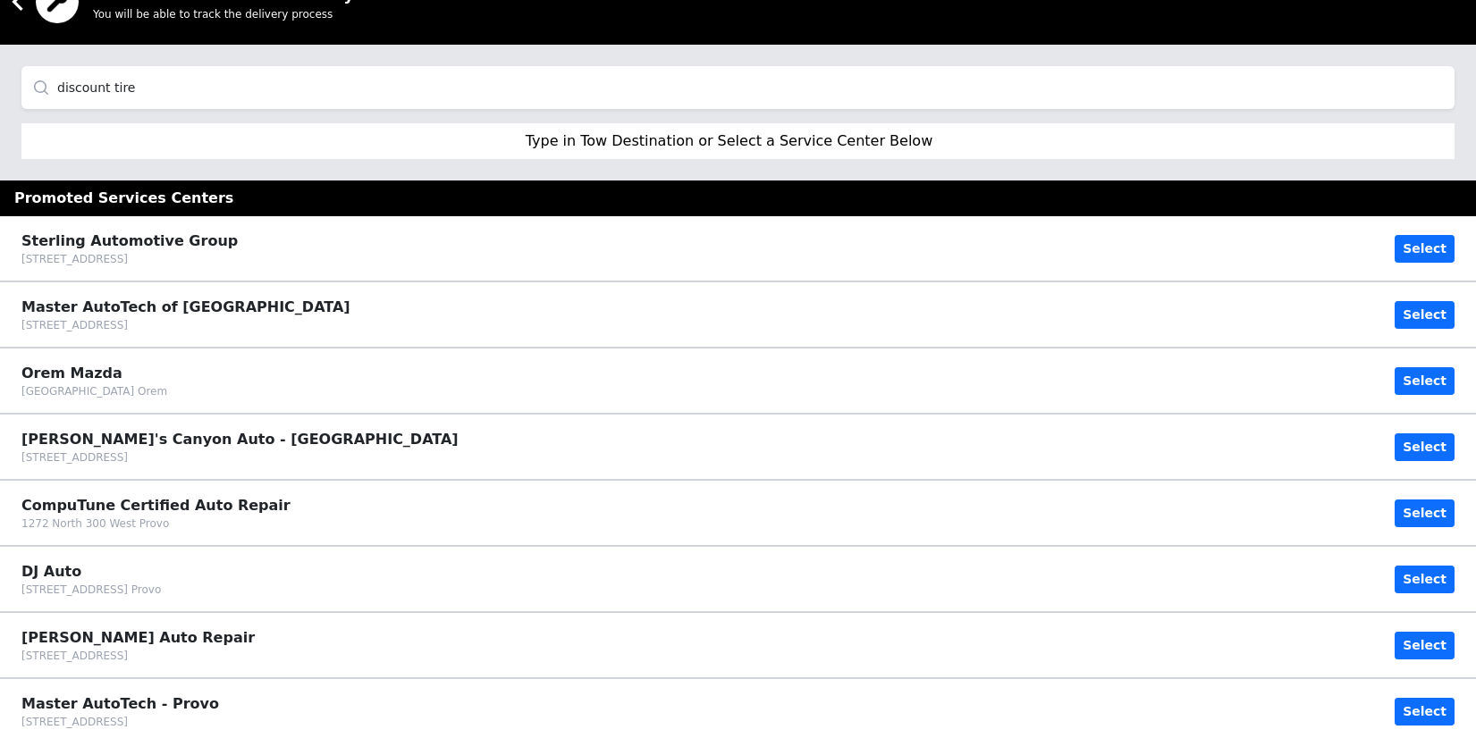
click at [43, 88] on input "discount tire" at bounding box center [737, 87] width 1433 height 43
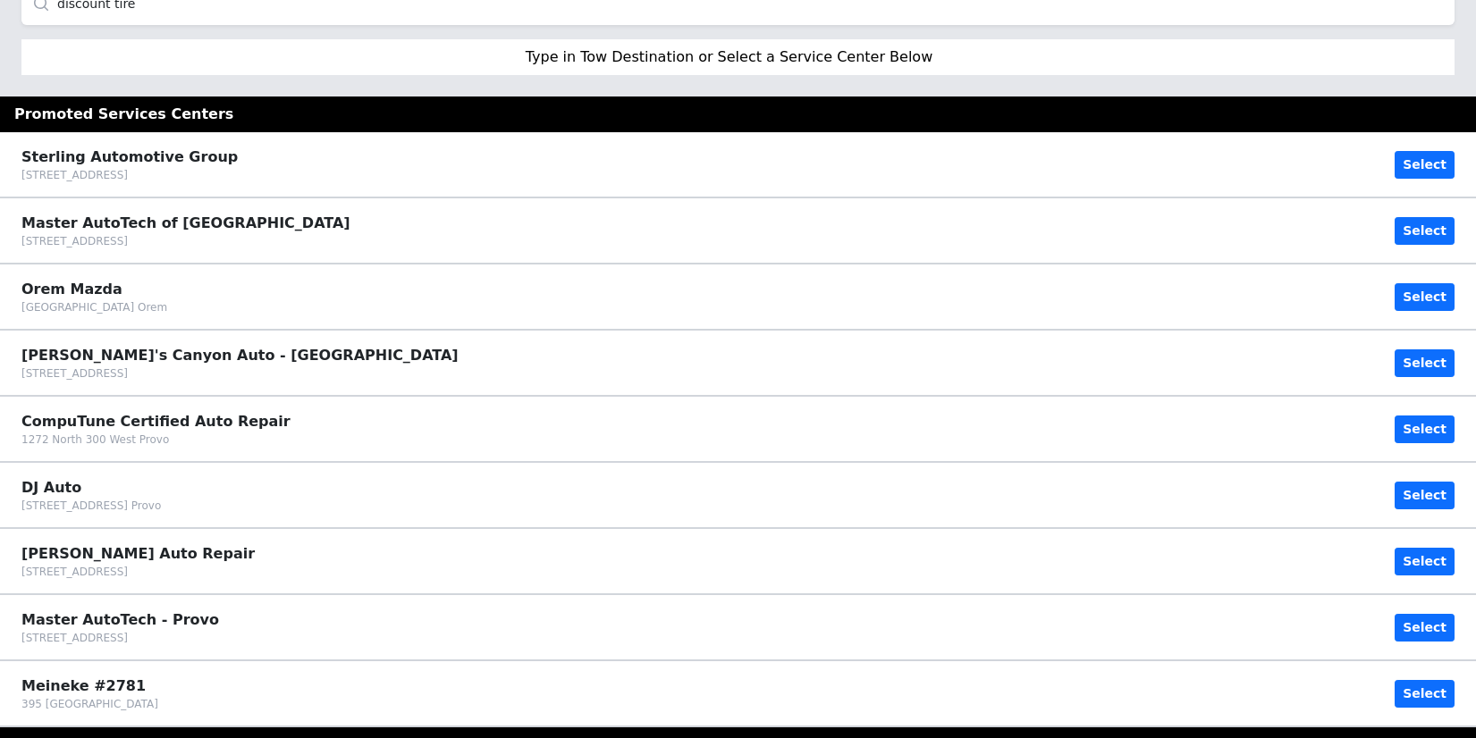
scroll to position [0, 0]
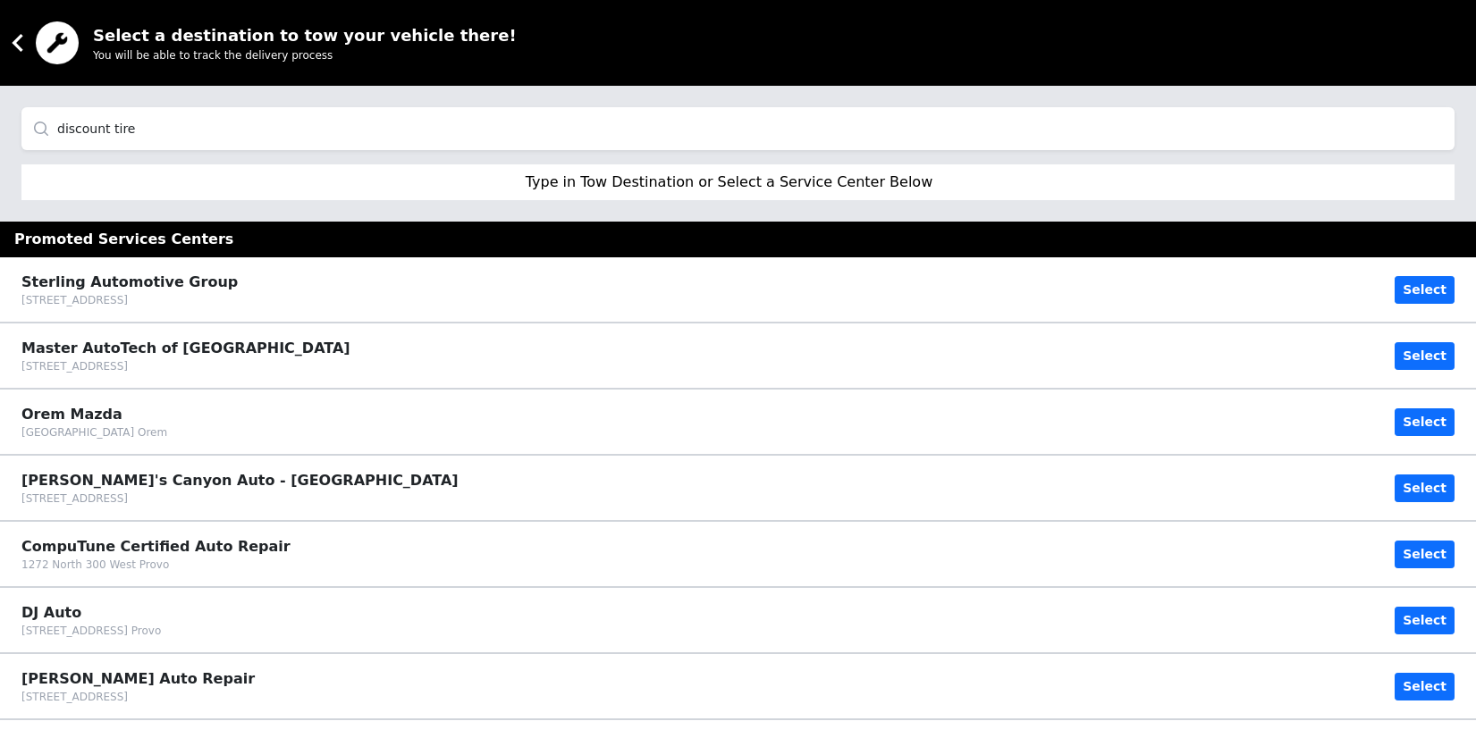
click at [19, 46] on icon at bounding box center [17, 43] width 11 height 18
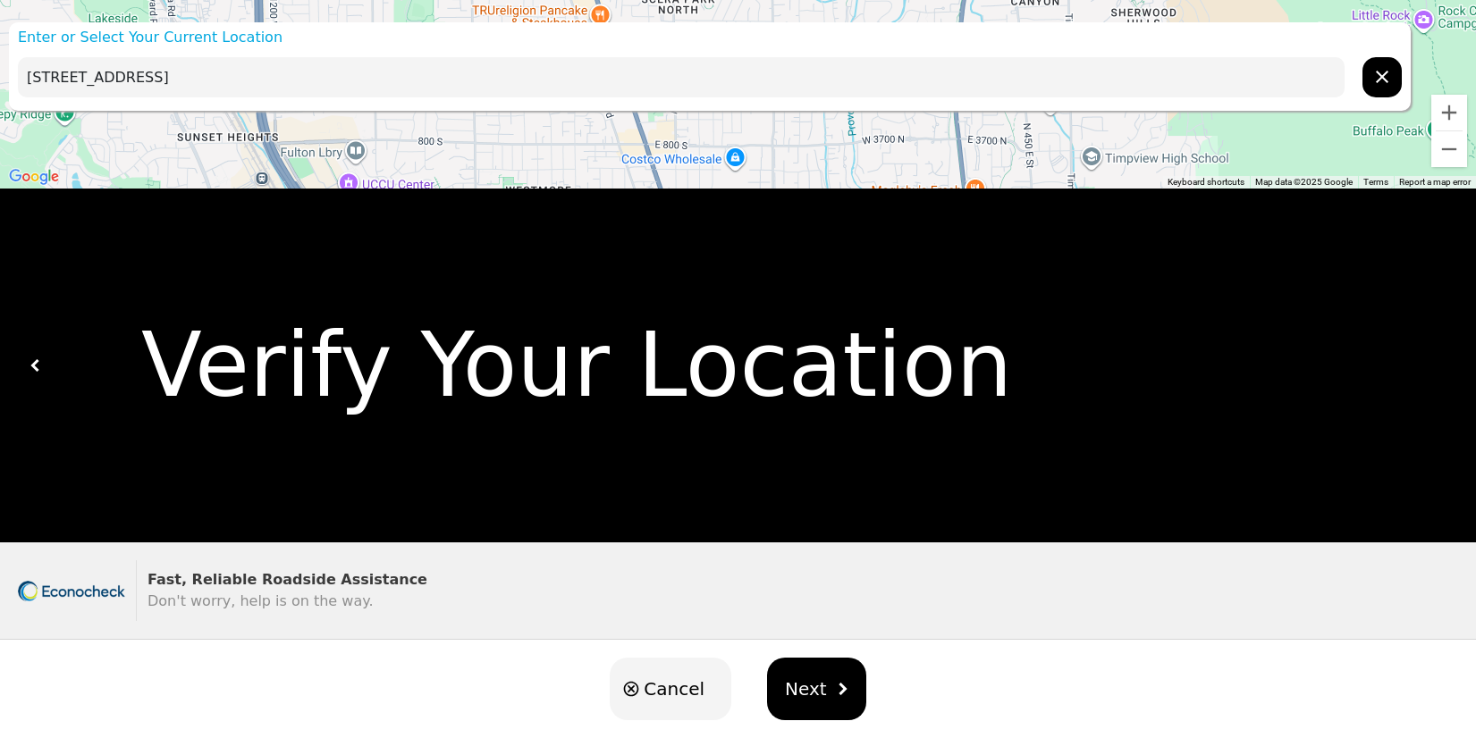
scroll to position [30, 0]
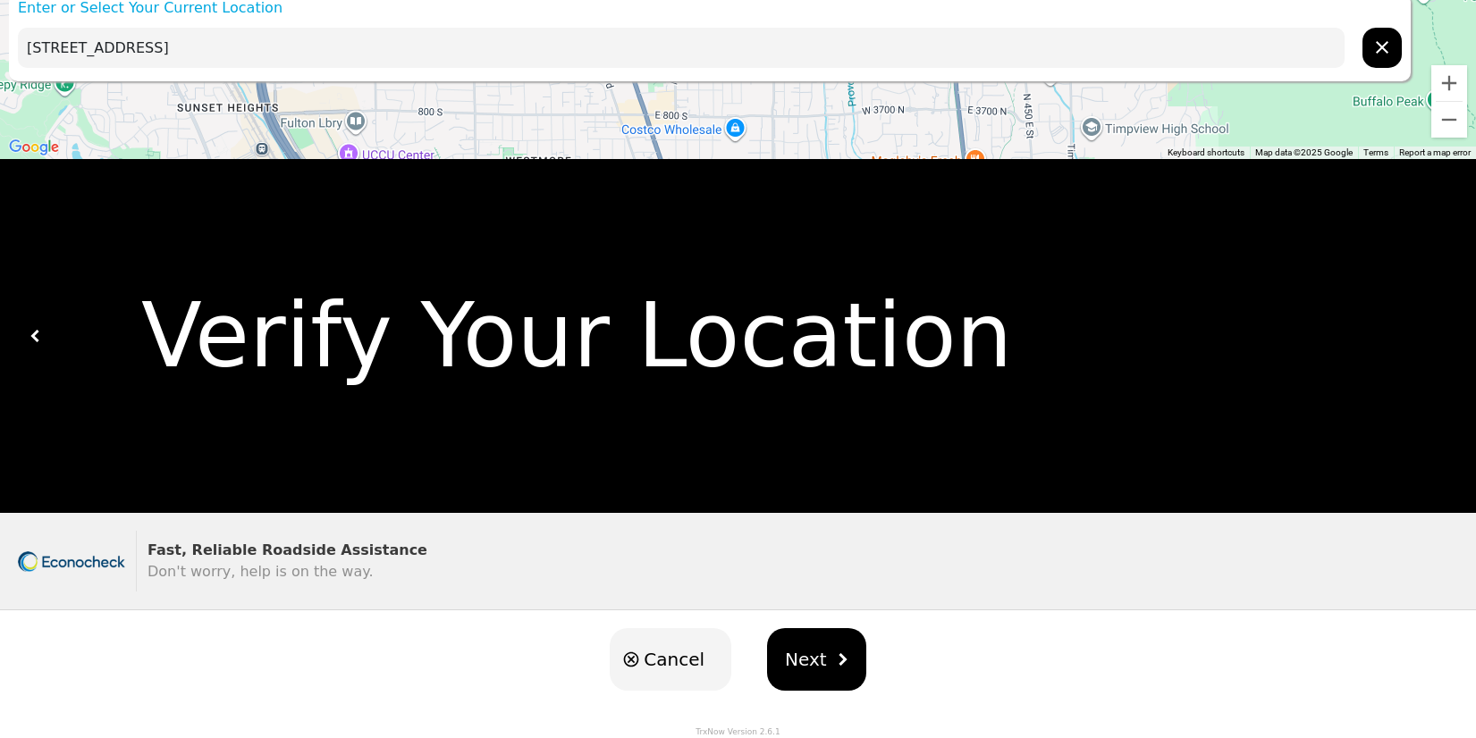
click at [260, 566] on span "Don't worry, help is on the way." at bounding box center [260, 571] width 225 height 17
